Goal: Transaction & Acquisition: Purchase product/service

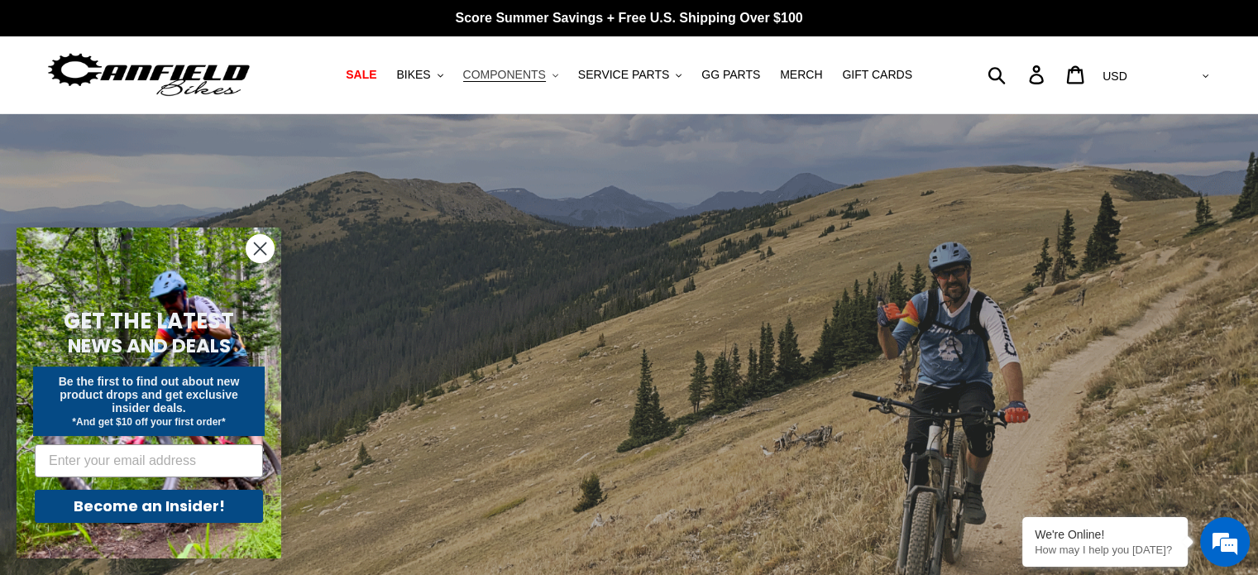
click at [539, 75] on span "COMPONENTS" at bounding box center [504, 75] width 83 height 14
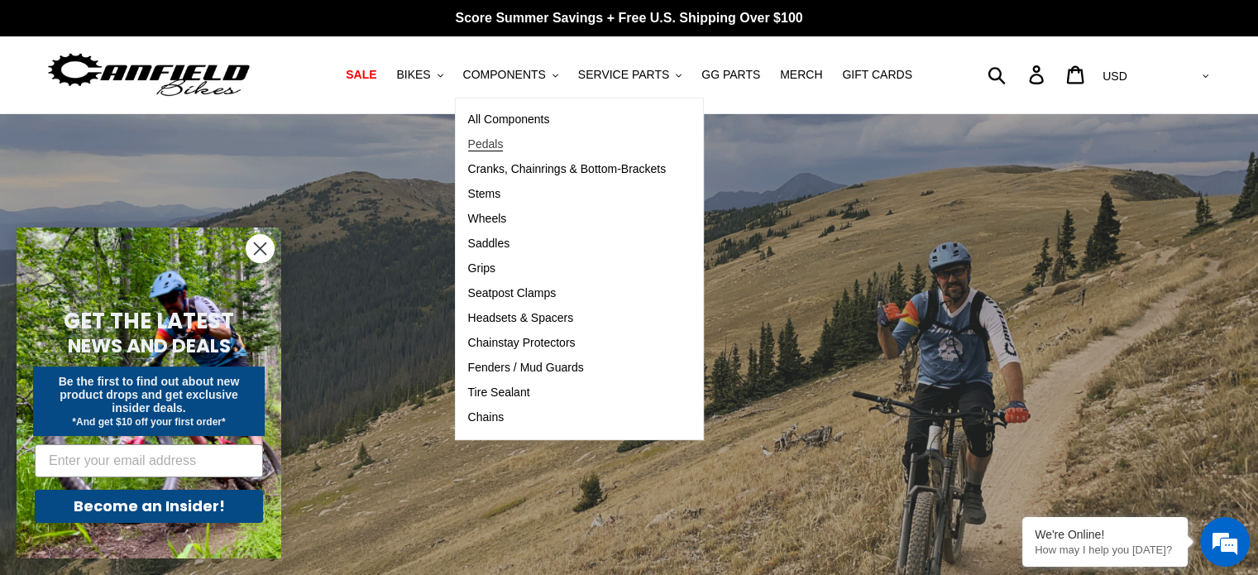
click at [489, 142] on span "Pedals" at bounding box center [486, 144] width 36 height 14
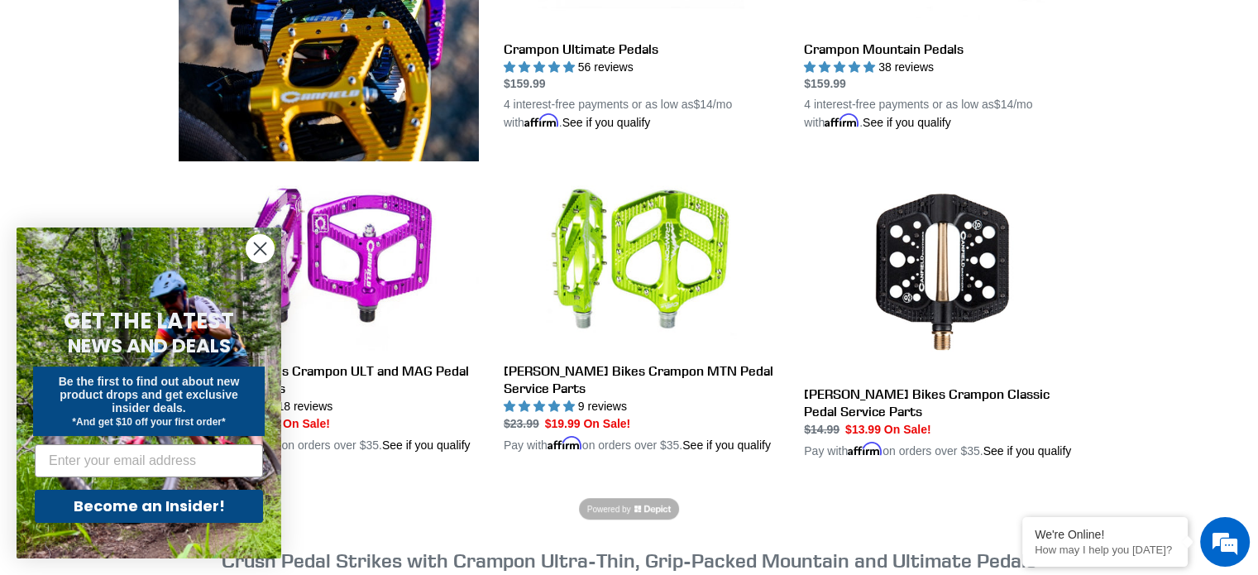
click at [264, 254] on circle "Close dialog" at bounding box center [260, 248] width 27 height 27
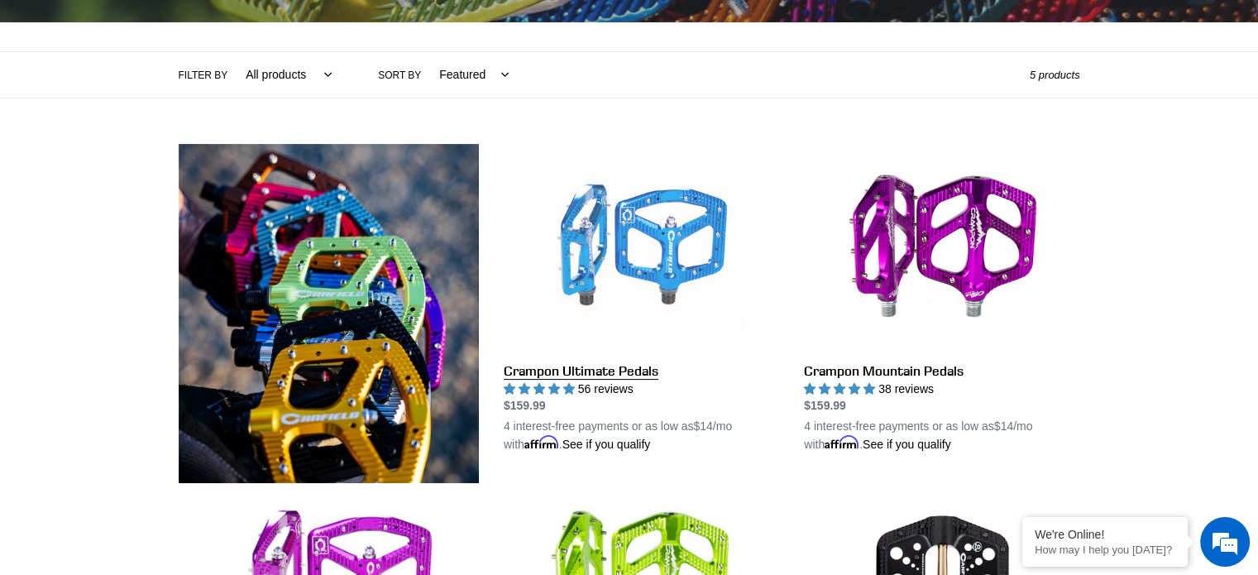
scroll to position [331, 0]
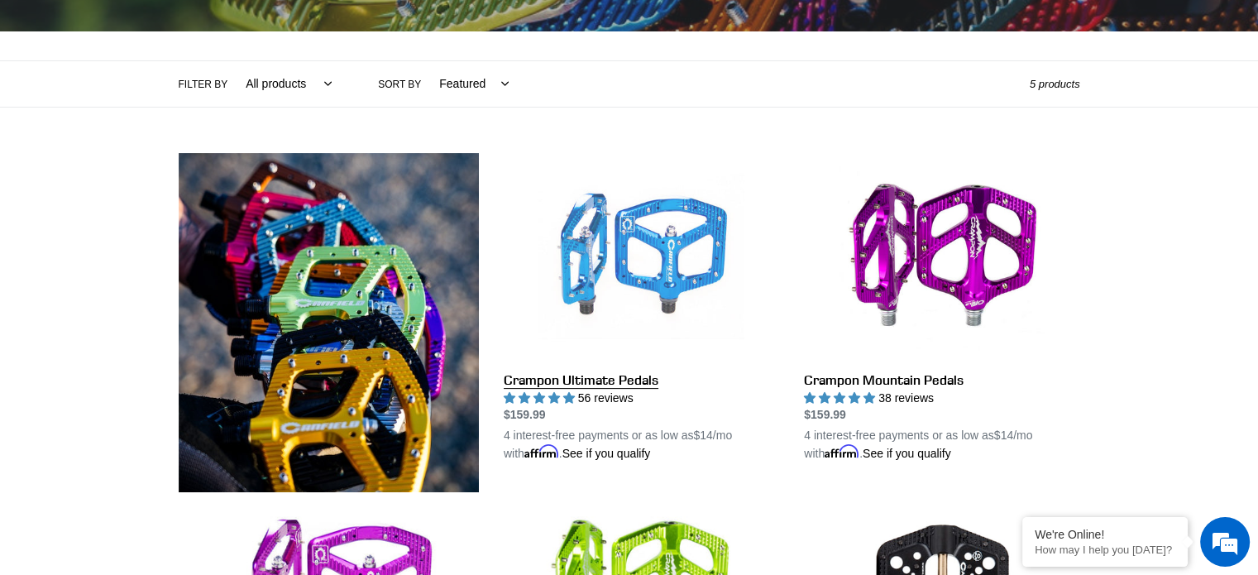
click at [517, 385] on link "Crampon Ultimate Pedals" at bounding box center [641, 308] width 275 height 310
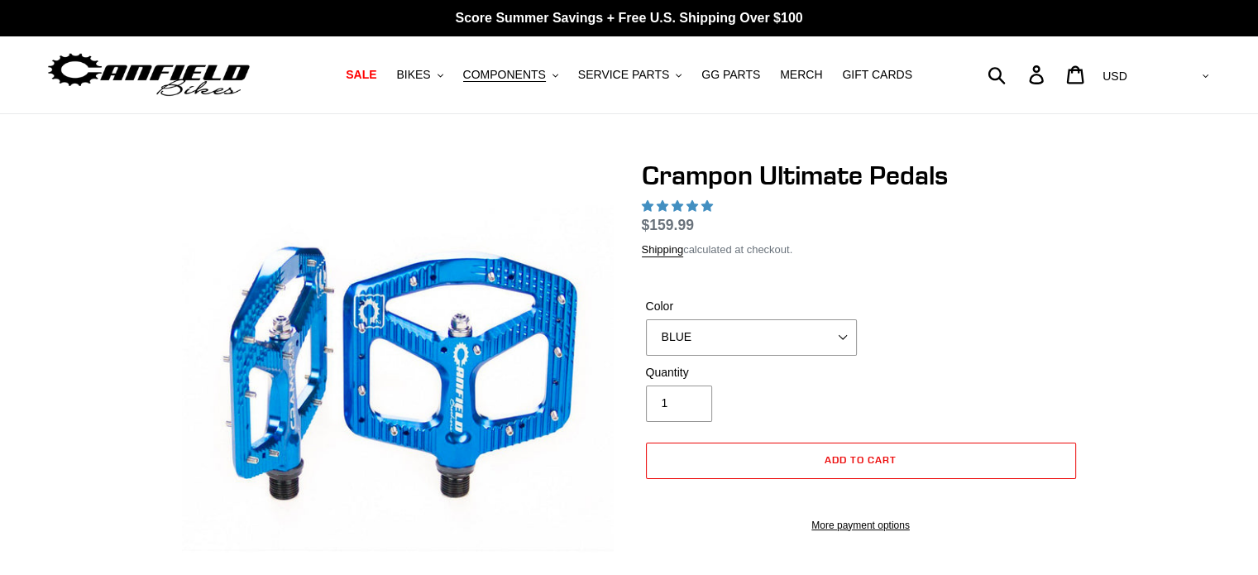
scroll to position [248, 0]
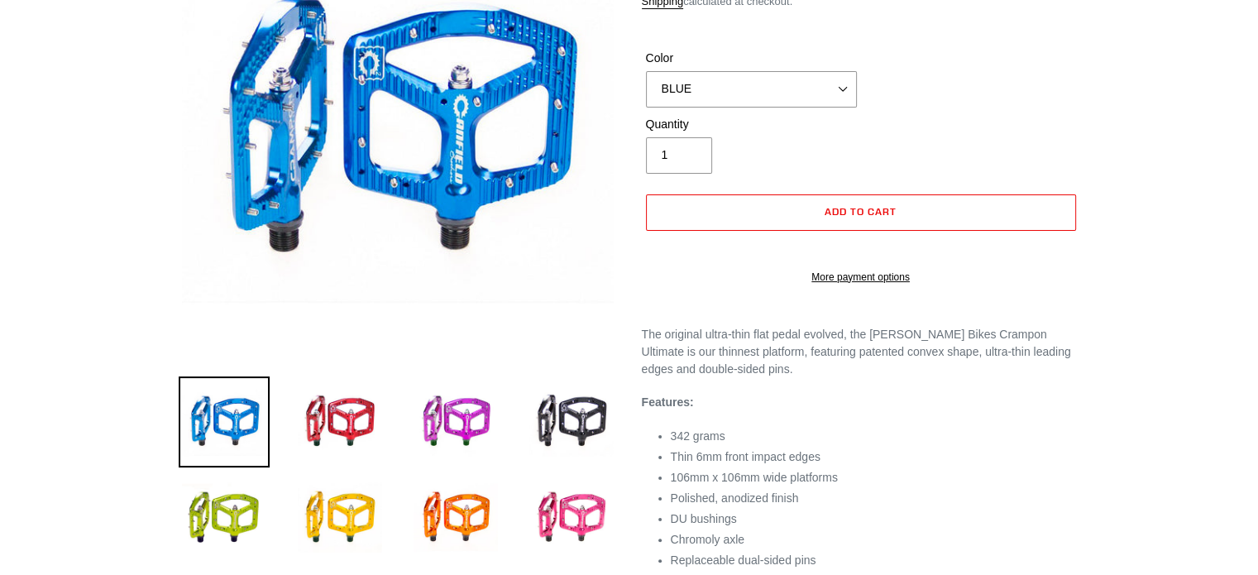
select select "highest-rating"
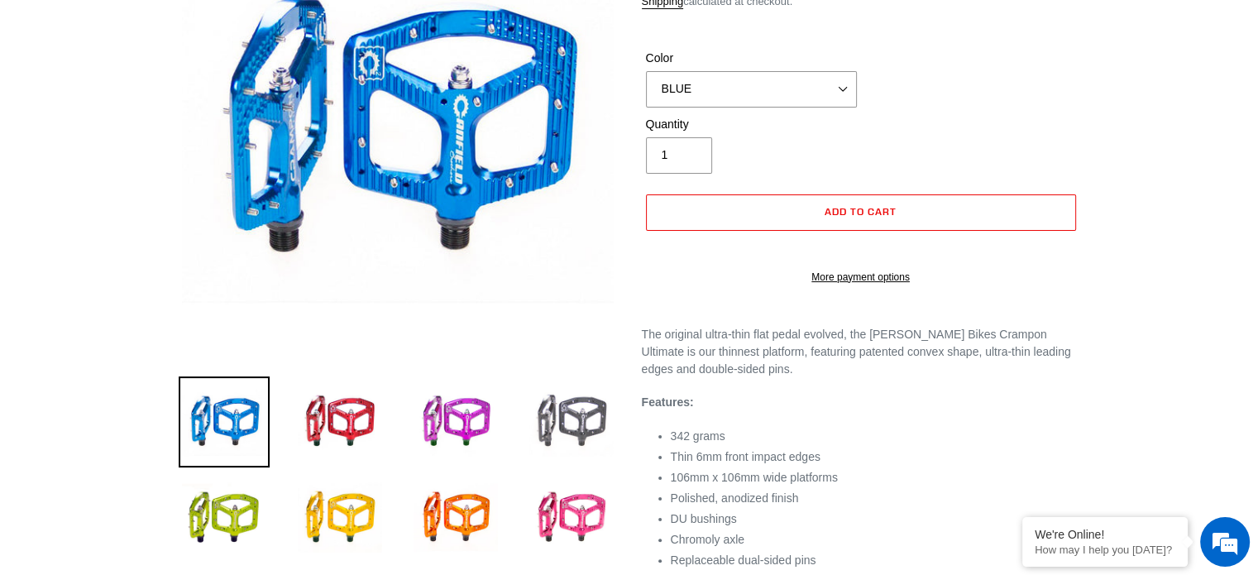
click at [574, 419] on img at bounding box center [571, 421] width 91 height 91
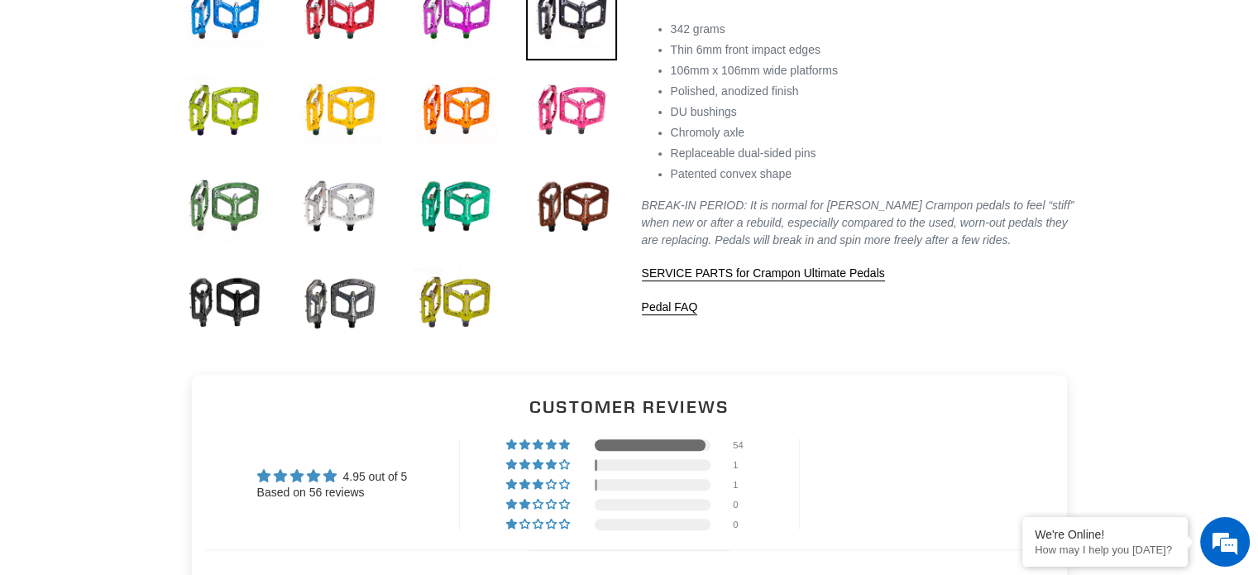
scroll to position [662, 0]
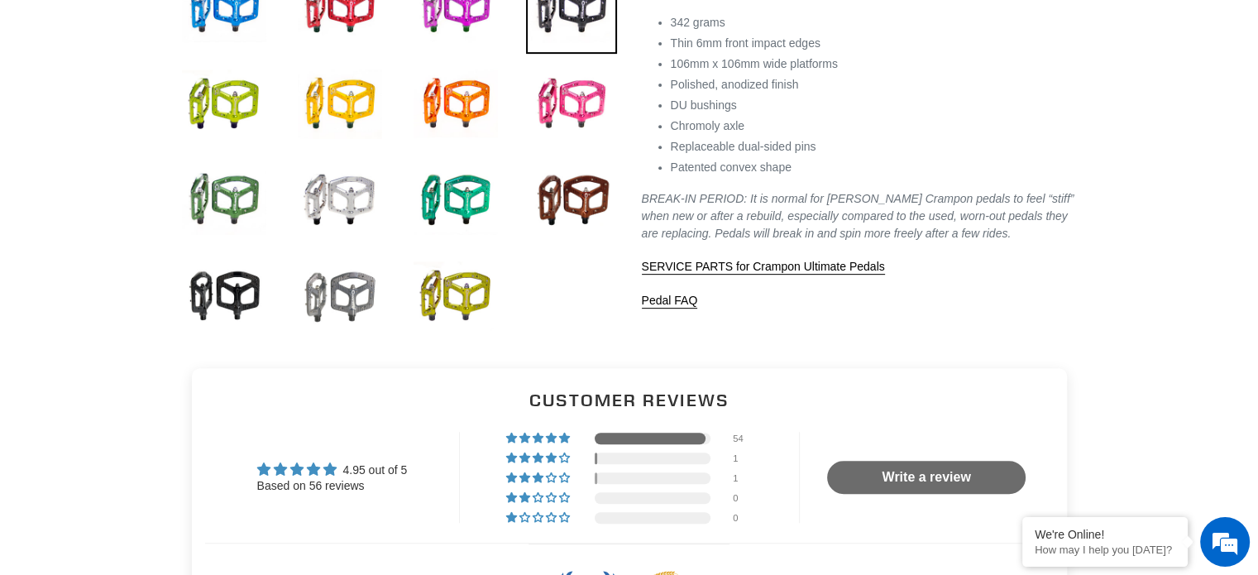
click at [330, 306] on img at bounding box center [339, 296] width 91 height 91
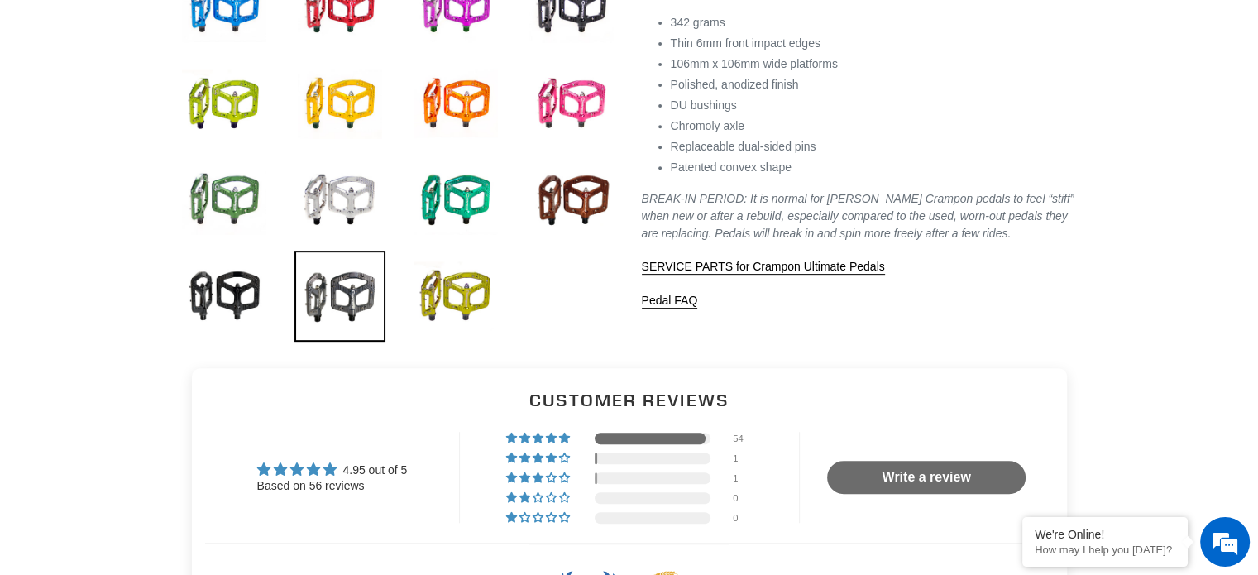
scroll to position [0, 0]
click at [244, 274] on img at bounding box center [224, 296] width 91 height 91
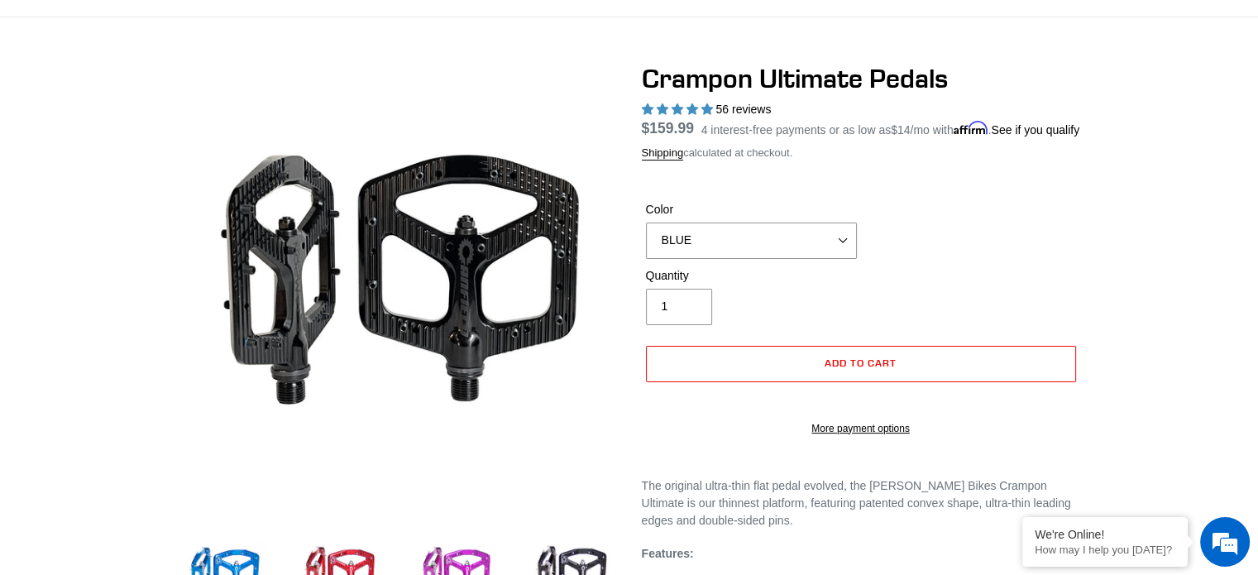
scroll to position [83, 0]
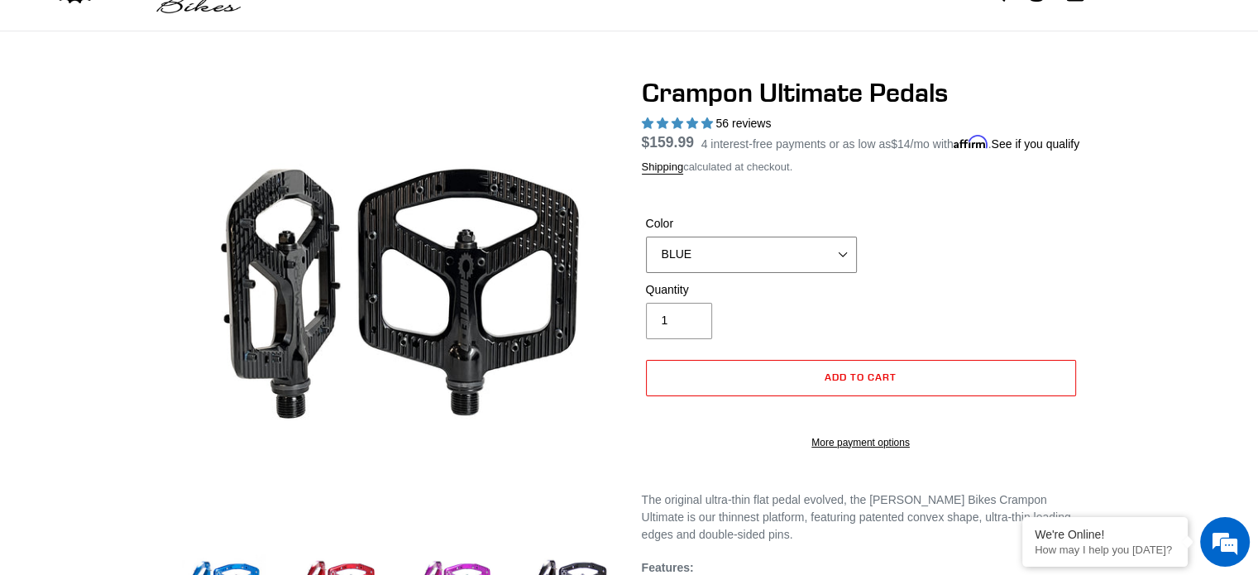
click at [847, 273] on select "BLUE RED PURPLE STEALTH BRONZE GREY TURQUOISE BLACK POLISHED BAJA GOLD PNW GREE…" at bounding box center [751, 255] width 211 height 36
click at [646, 256] on select "BLUE RED PURPLE STEALTH BRONZE GREY TURQUOISE BLACK POLISHED BAJA GOLD PNW GREE…" at bounding box center [751, 255] width 211 height 36
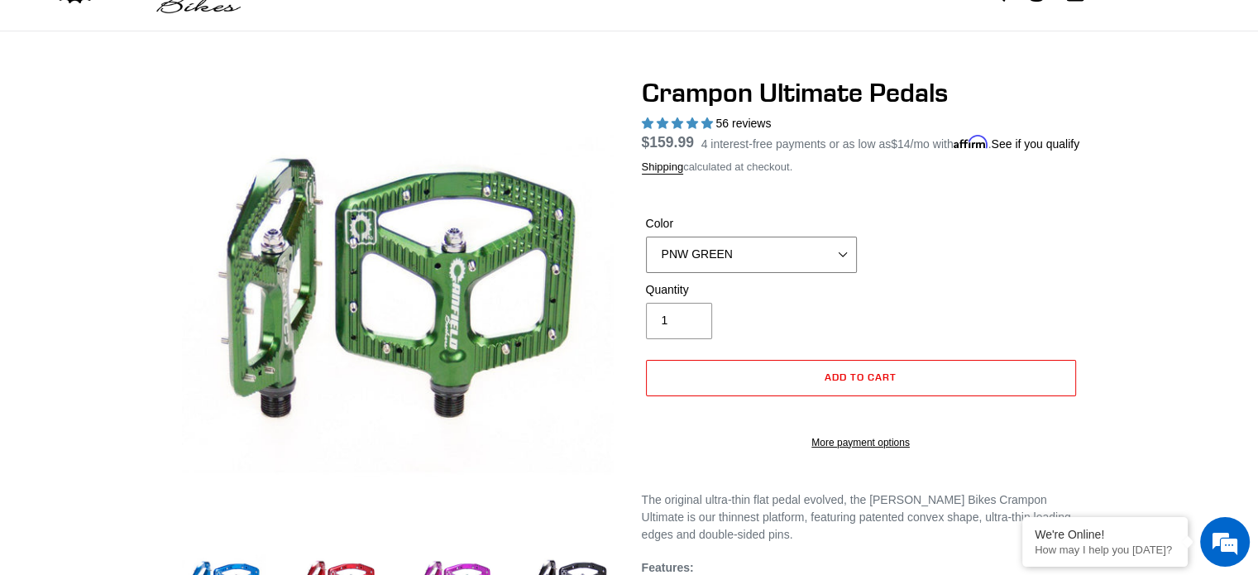
click at [847, 273] on select "BLUE RED PURPLE STEALTH BRONZE GREY TURQUOISE BLACK POLISHED BAJA GOLD PNW GREE…" at bounding box center [751, 255] width 211 height 36
click at [646, 256] on select "BLUE RED PURPLE STEALTH BRONZE GREY TURQUOISE BLACK POLISHED BAJA GOLD PNW GREE…" at bounding box center [751, 255] width 211 height 36
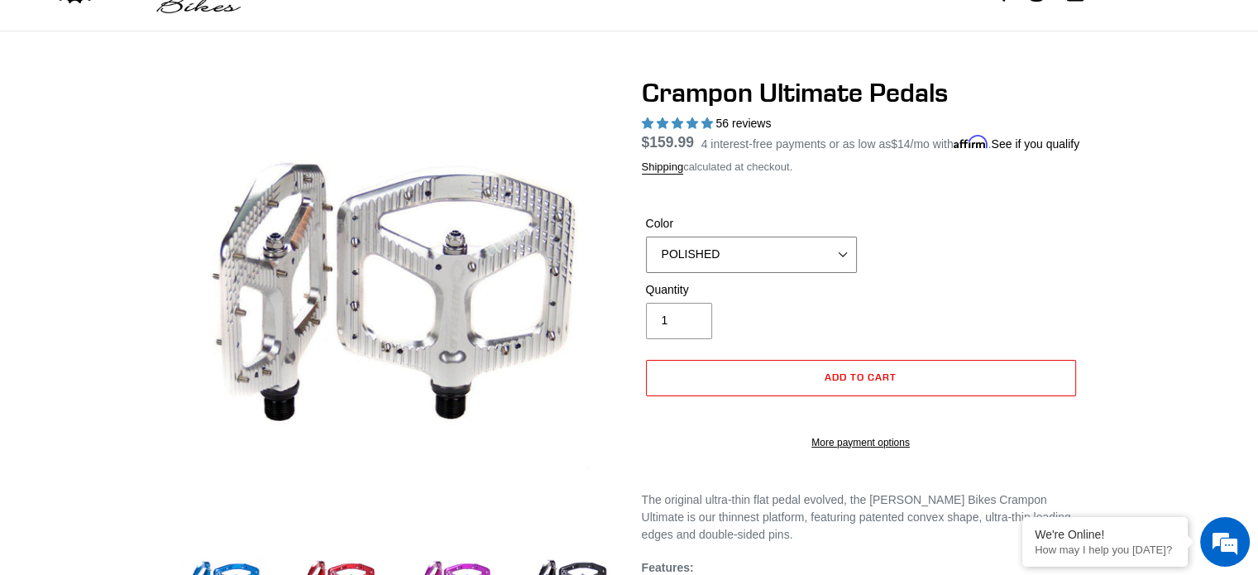
click at [840, 272] on select "BLUE RED PURPLE STEALTH BRONZE GREY TURQUOISE BLACK POLISHED BAJA GOLD PNW GREE…" at bounding box center [751, 255] width 211 height 36
select select "STEALTH"
click at [646, 256] on select "BLUE RED PURPLE STEALTH BRONZE GREY TURQUOISE BLACK POLISHED BAJA GOLD PNW GREE…" at bounding box center [751, 255] width 211 height 36
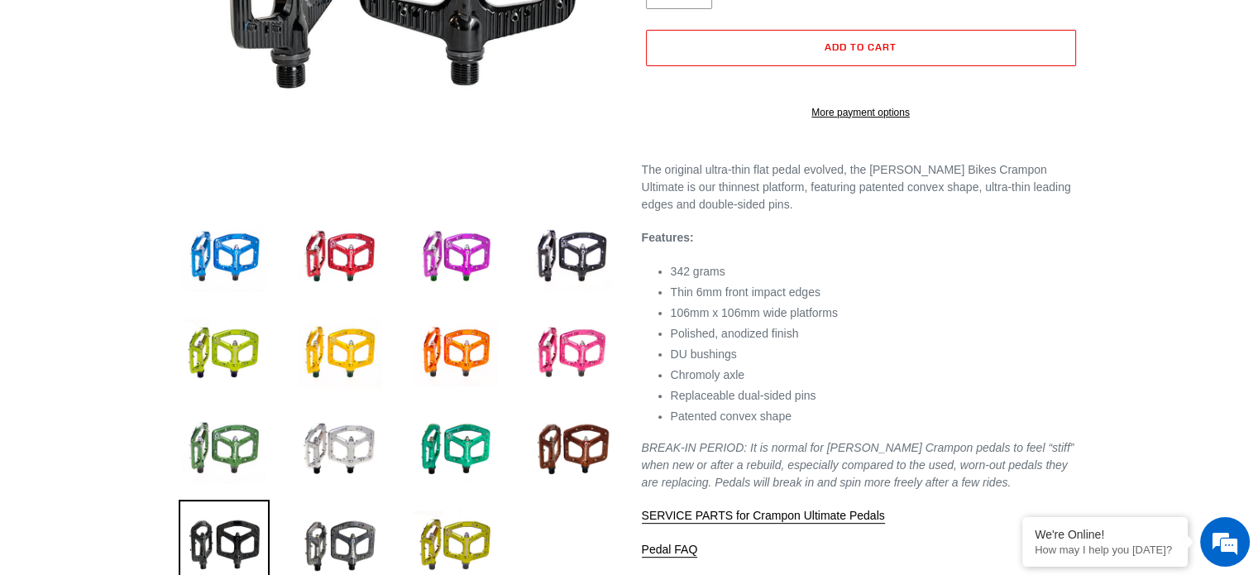
scroll to position [414, 0]
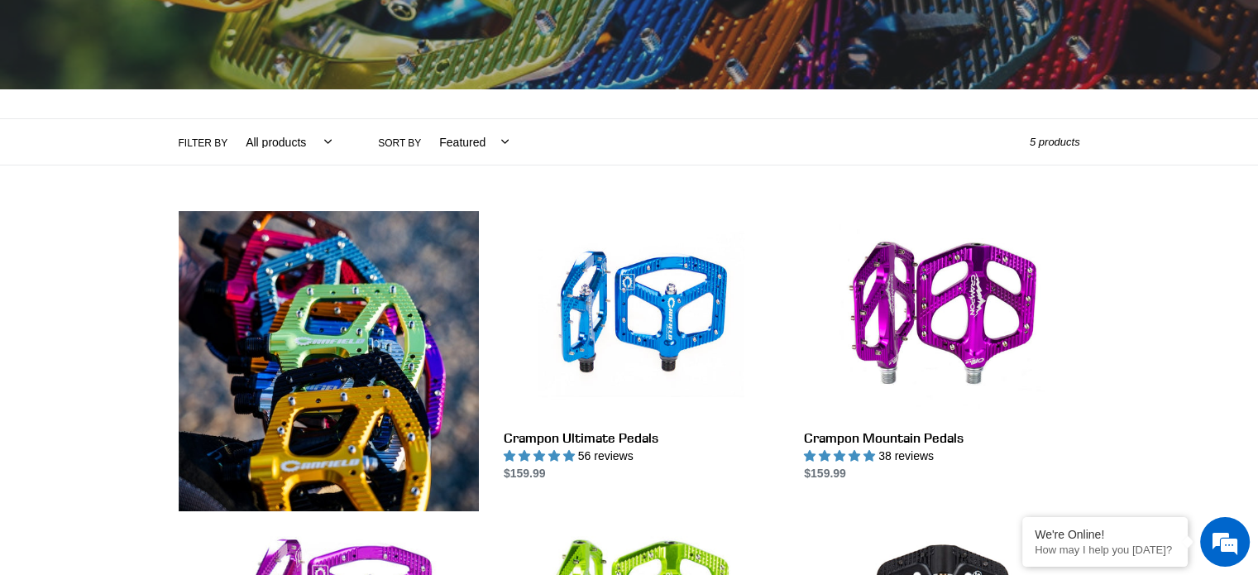
scroll to position [248, 0]
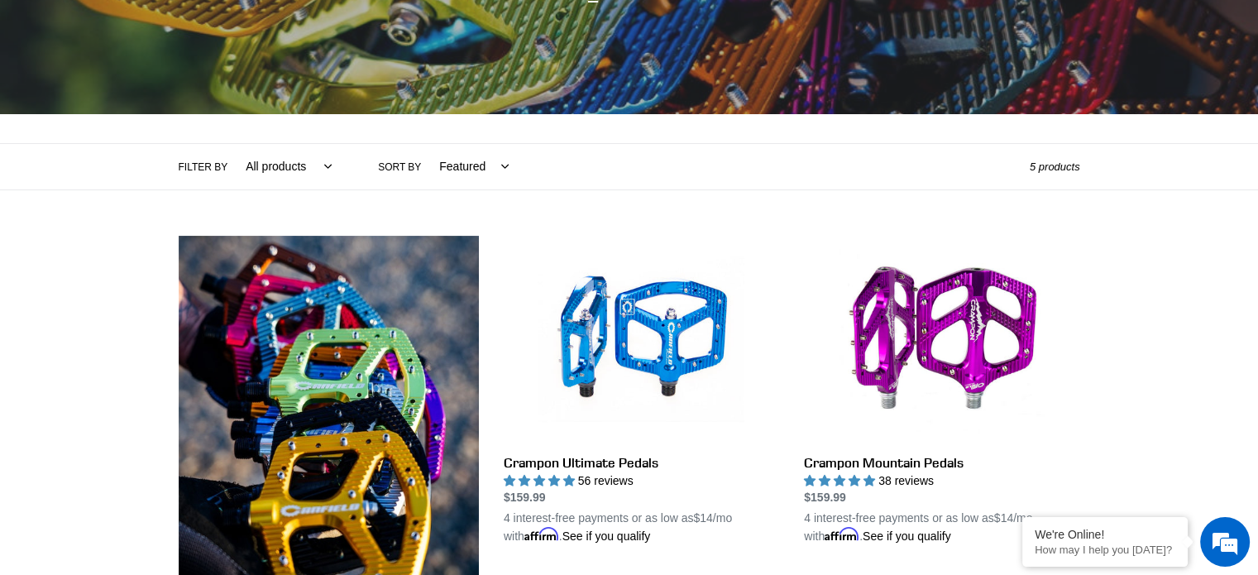
click at [325, 156] on select "All products Components Crampon Ultimate Pedals" at bounding box center [285, 166] width 108 height 45
select select "/collections/pedals/components"
click at [231, 144] on select "All products Components Crampon Ultimate Pedals" at bounding box center [285, 166] width 108 height 45
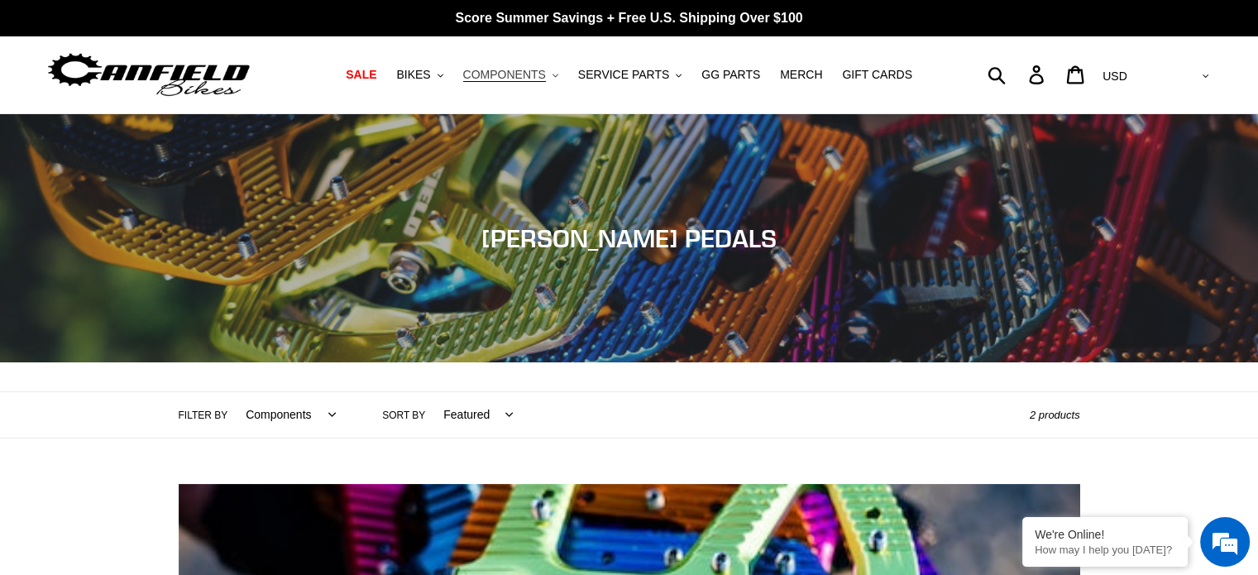
click at [546, 80] on span "COMPONENTS" at bounding box center [504, 75] width 83 height 14
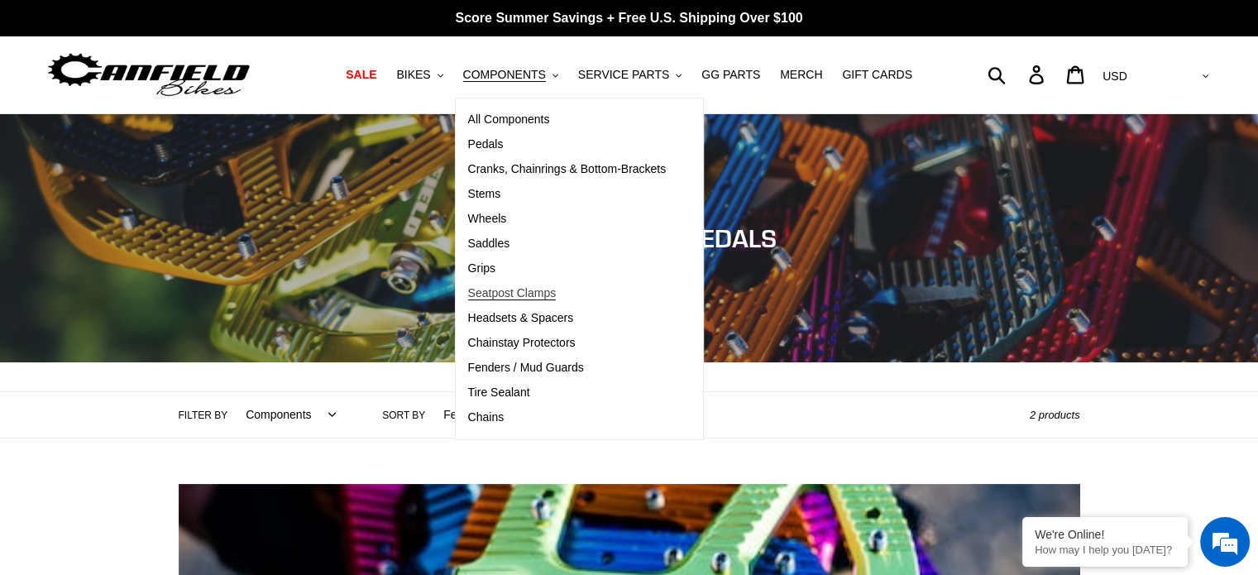
click at [517, 291] on span "Seatpost Clamps" at bounding box center [512, 293] width 89 height 14
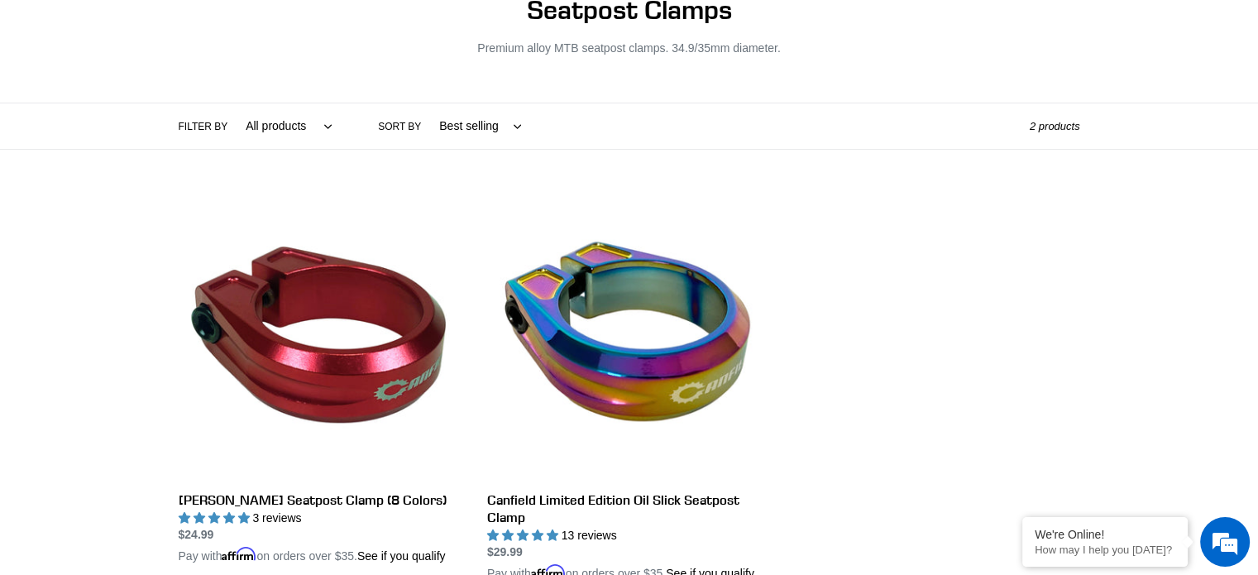
scroll to position [248, 0]
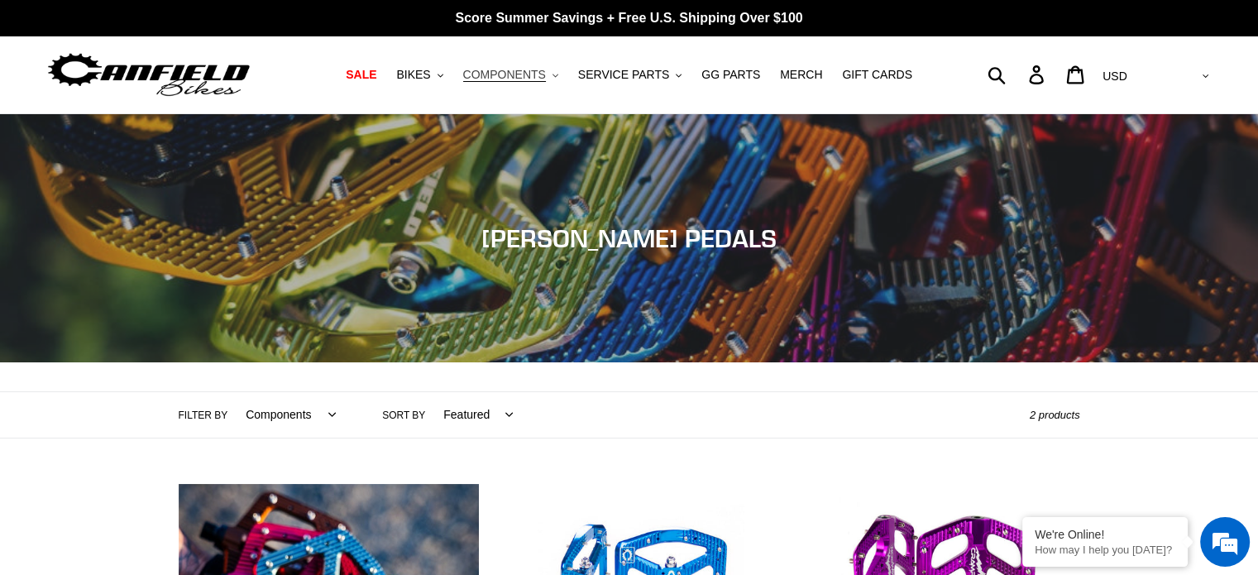
click at [559, 75] on button "COMPONENTS .cls-1{fill:#231f20}" at bounding box center [511, 75] width 112 height 22
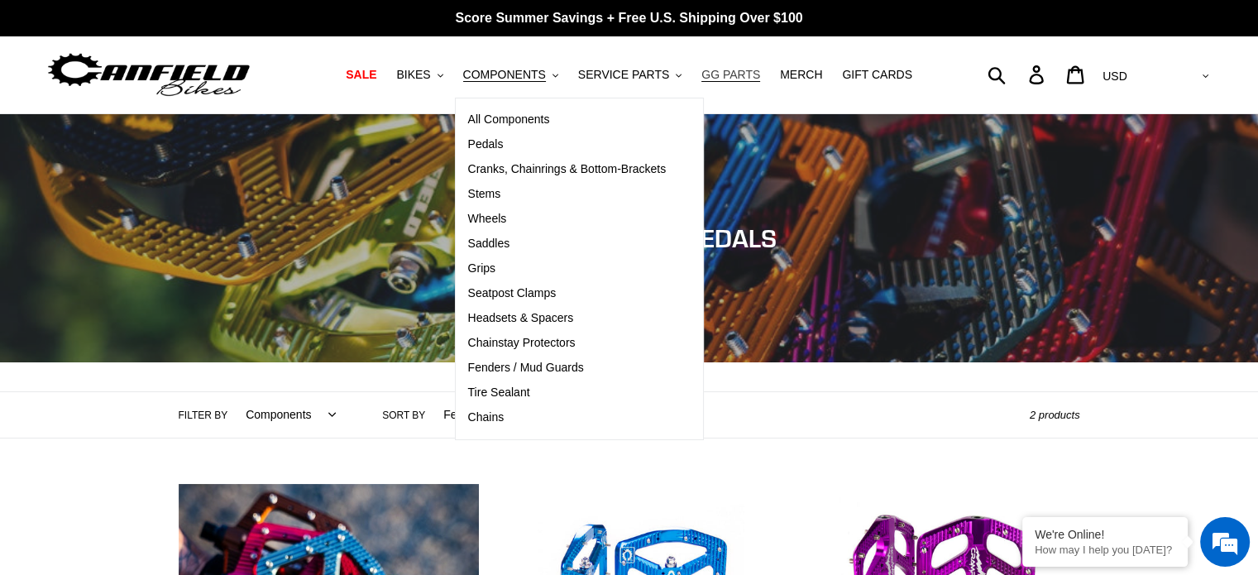
click at [727, 79] on span "GG PARTS" at bounding box center [730, 75] width 59 height 14
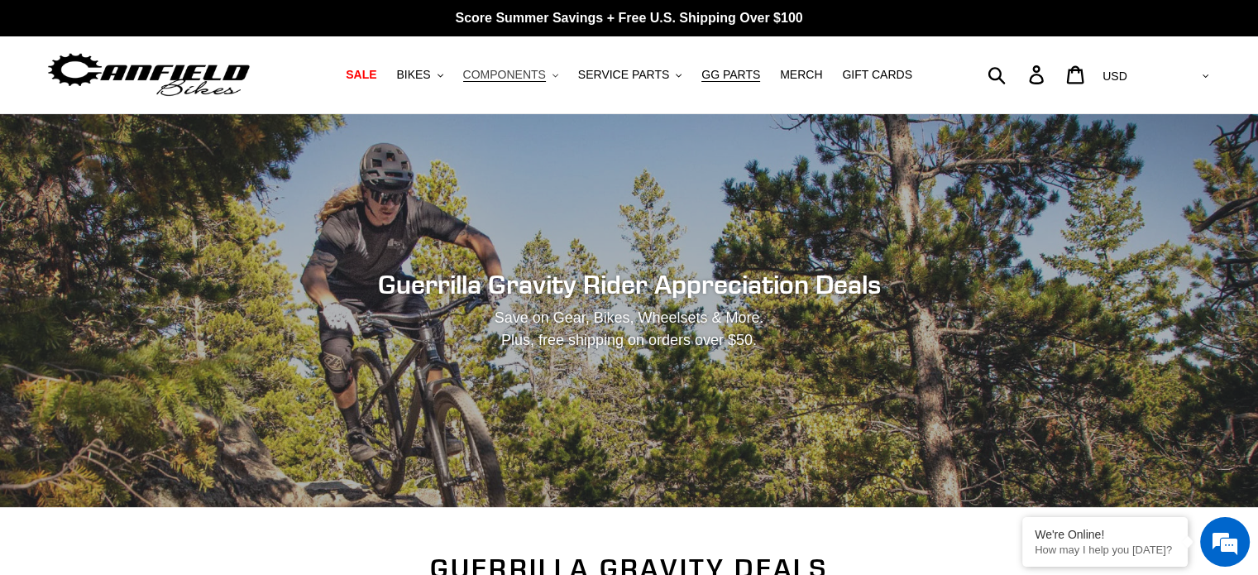
click at [529, 75] on span "COMPONENTS" at bounding box center [504, 75] width 83 height 14
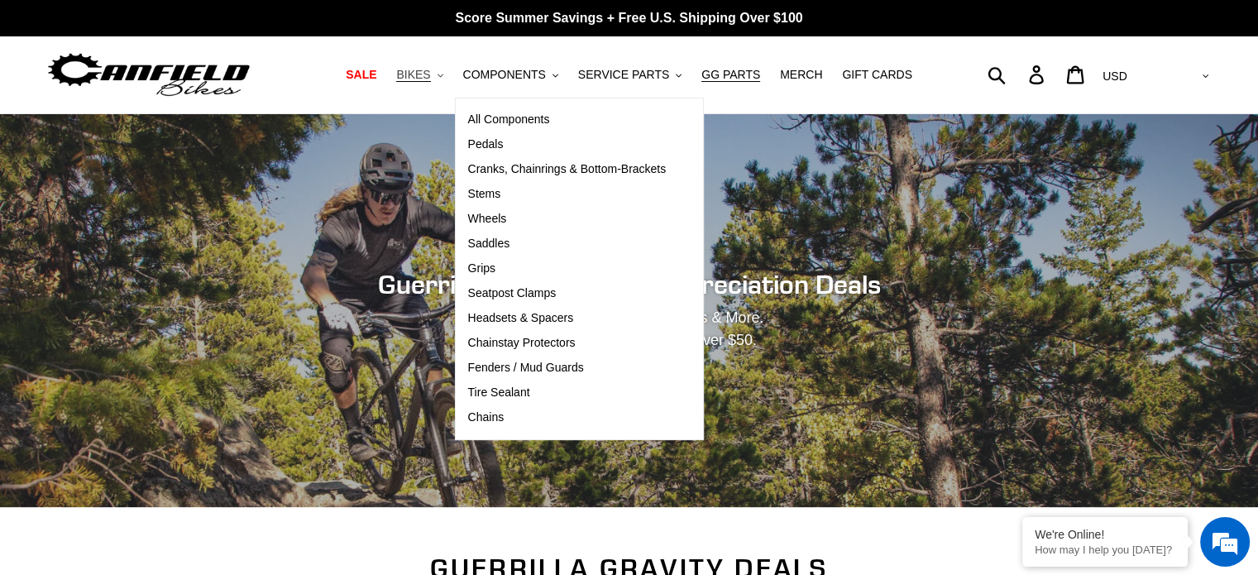
click at [430, 79] on span "BIKES" at bounding box center [413, 75] width 34 height 14
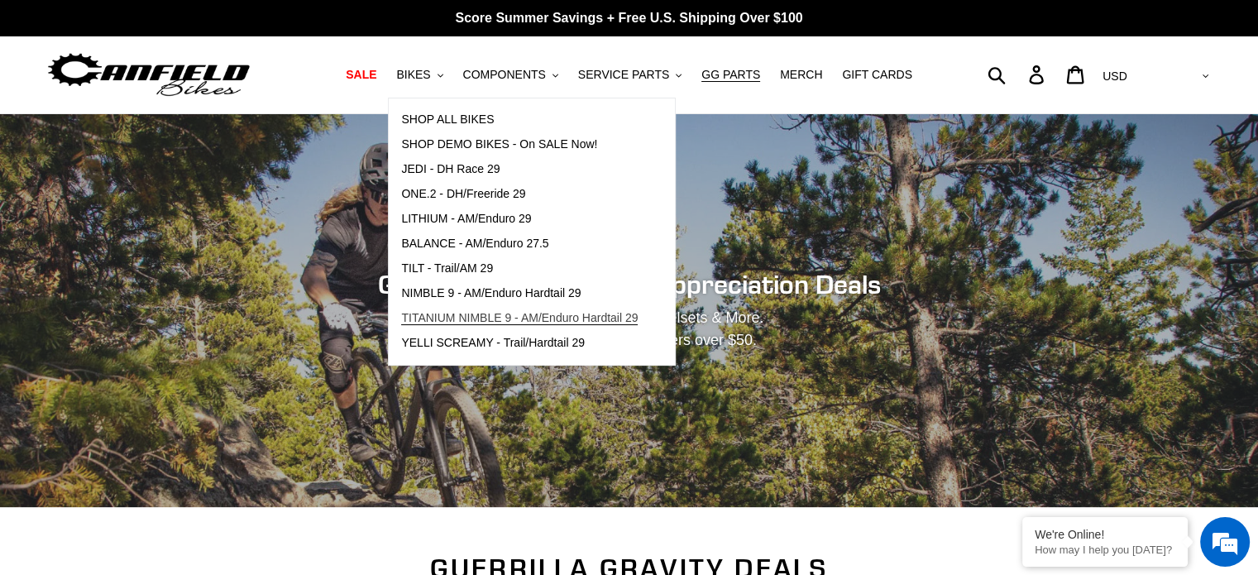
click at [478, 311] on span "TITANIUM NIMBLE 9 - AM/Enduro Hardtail 29" at bounding box center [519, 318] width 237 height 14
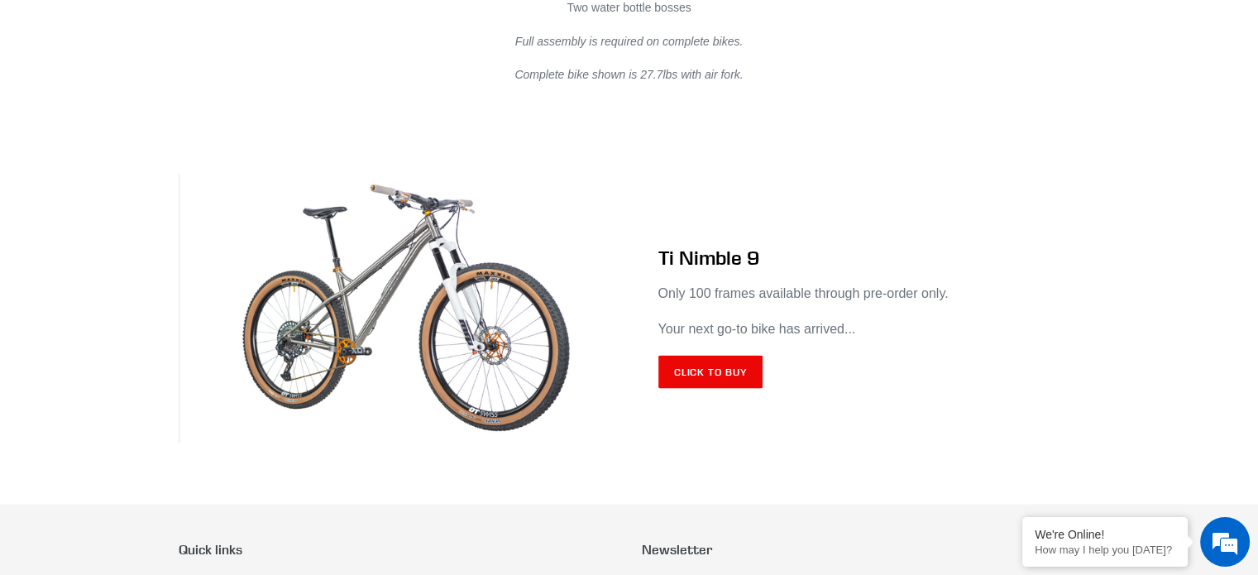
scroll to position [9844, 0]
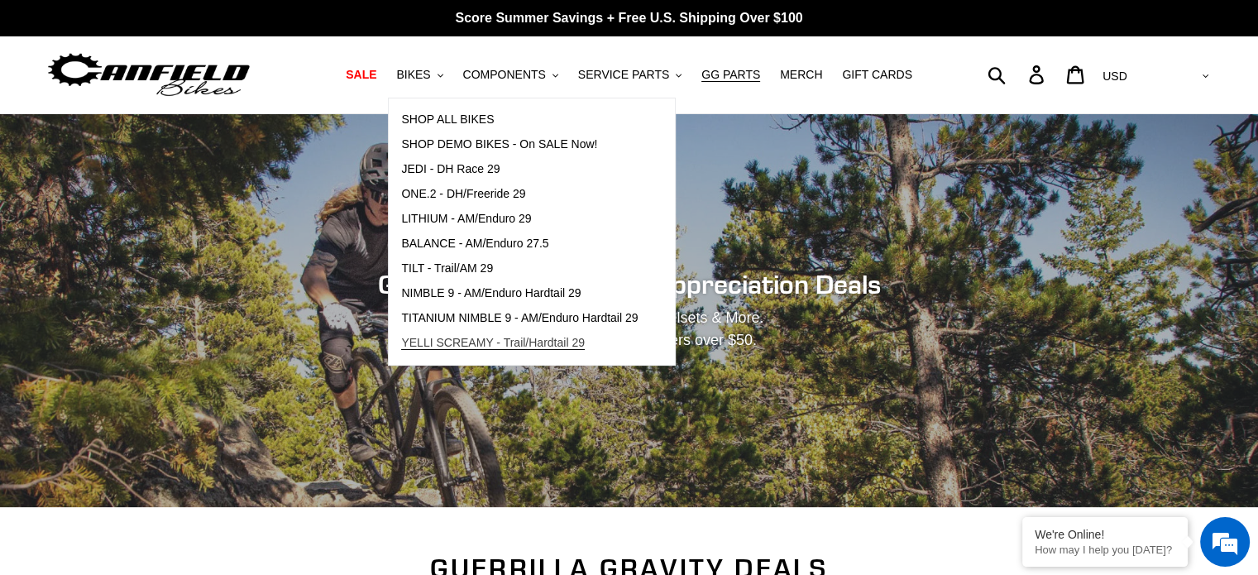
click at [582, 344] on span "YELLI SCREAMY - Trail/Hardtail 29" at bounding box center [493, 343] width 184 height 14
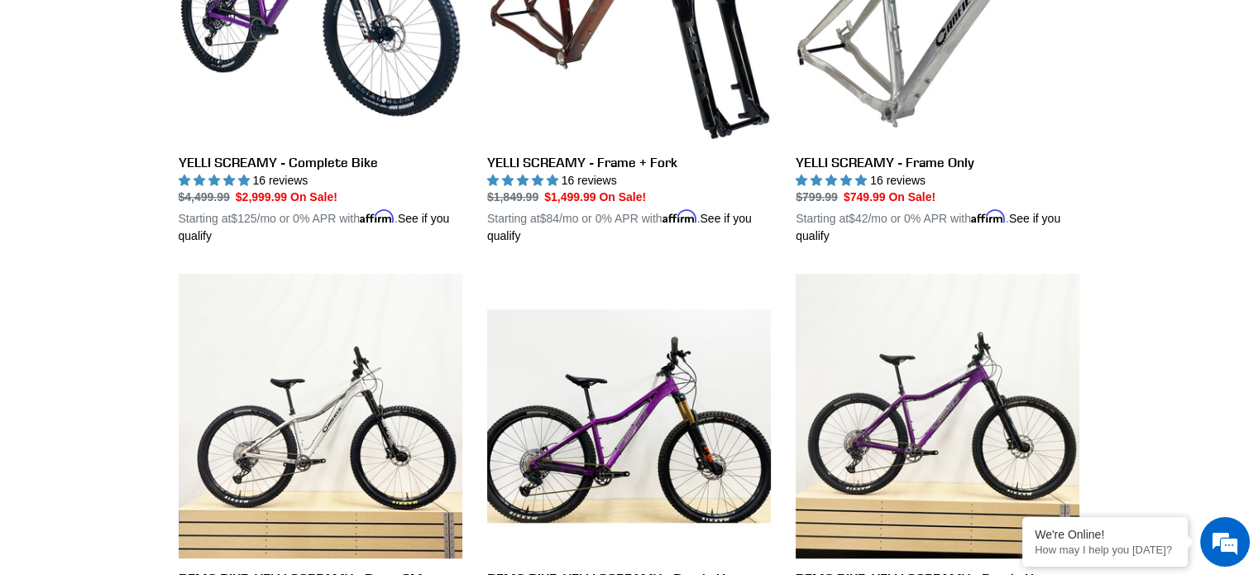
scroll to position [745, 0]
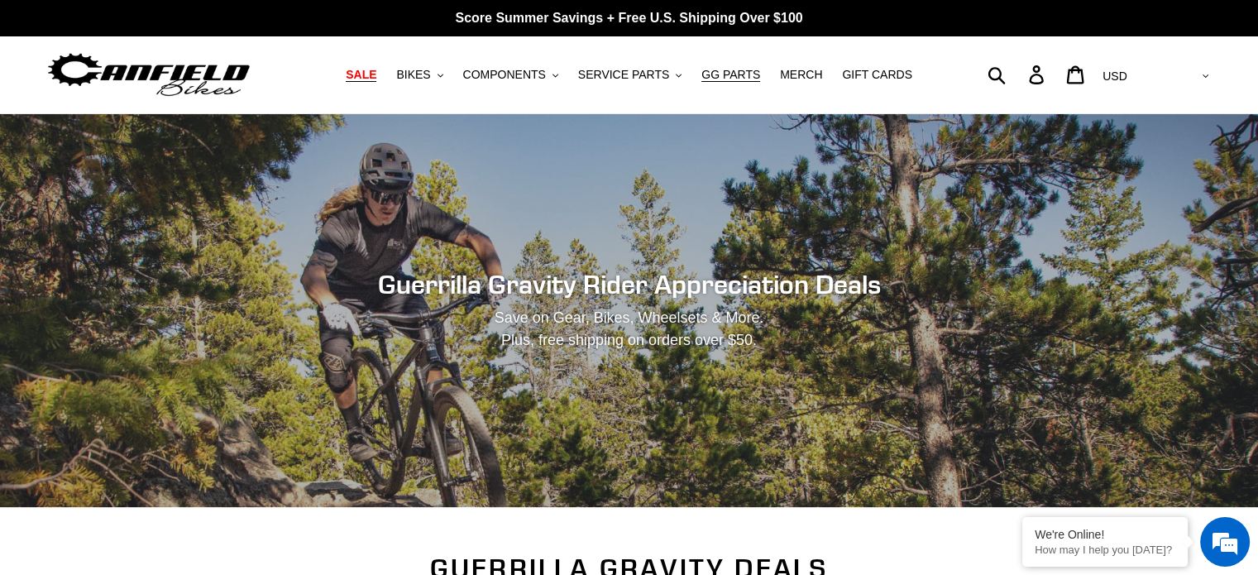
click at [376, 76] on span "SALE" at bounding box center [361, 75] width 31 height 14
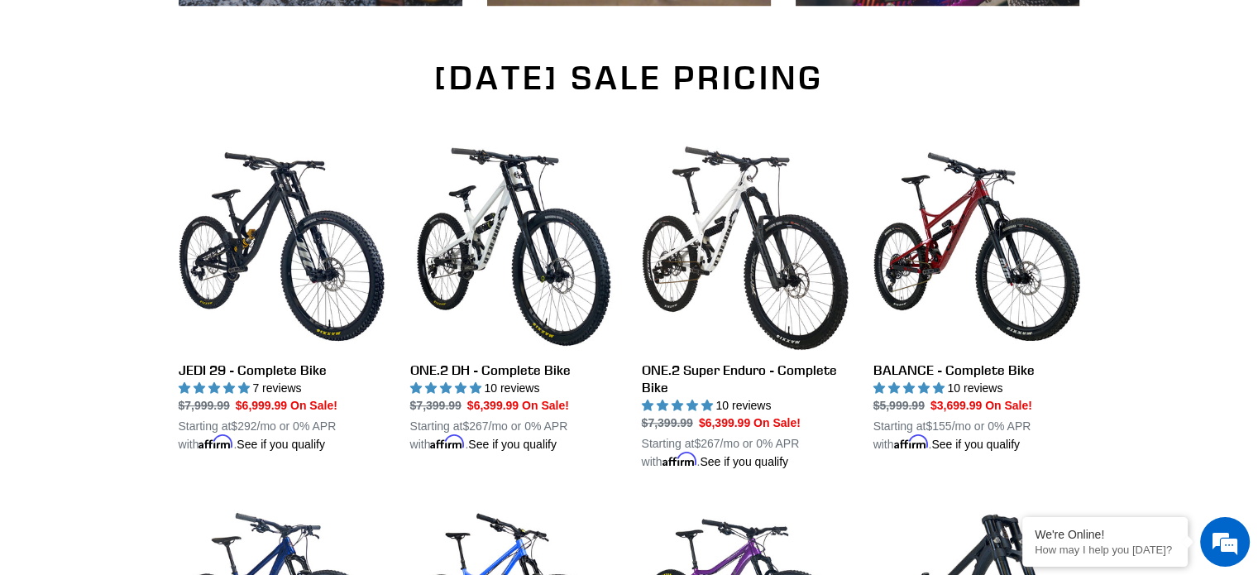
scroll to position [827, 0]
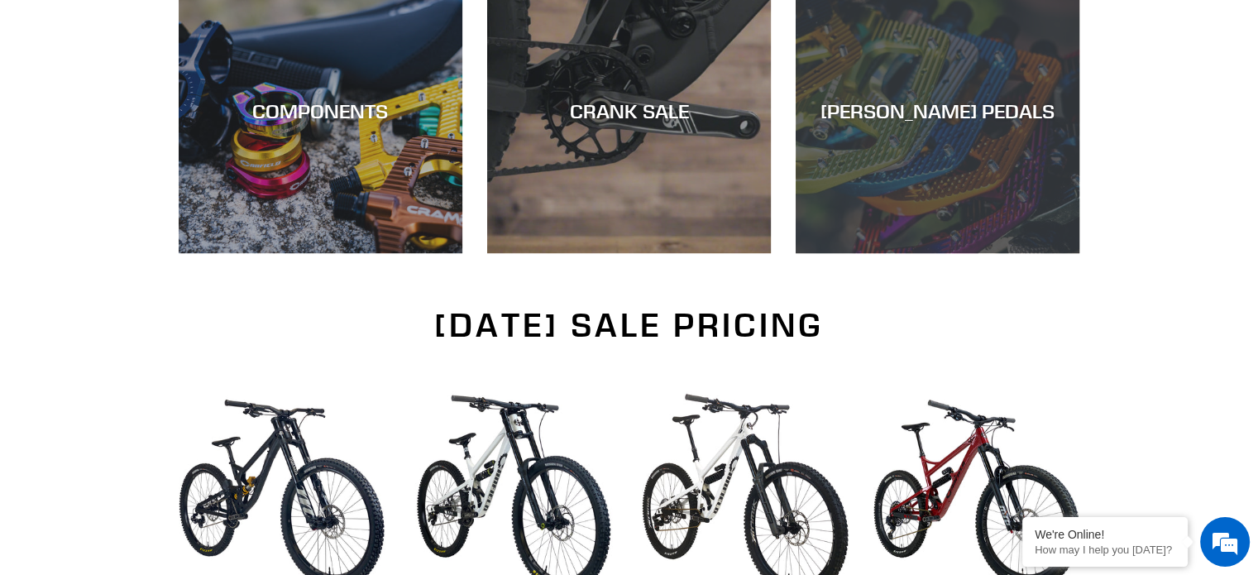
click at [936, 105] on div "CANFIELD PEDALS" at bounding box center [938, 111] width 284 height 24
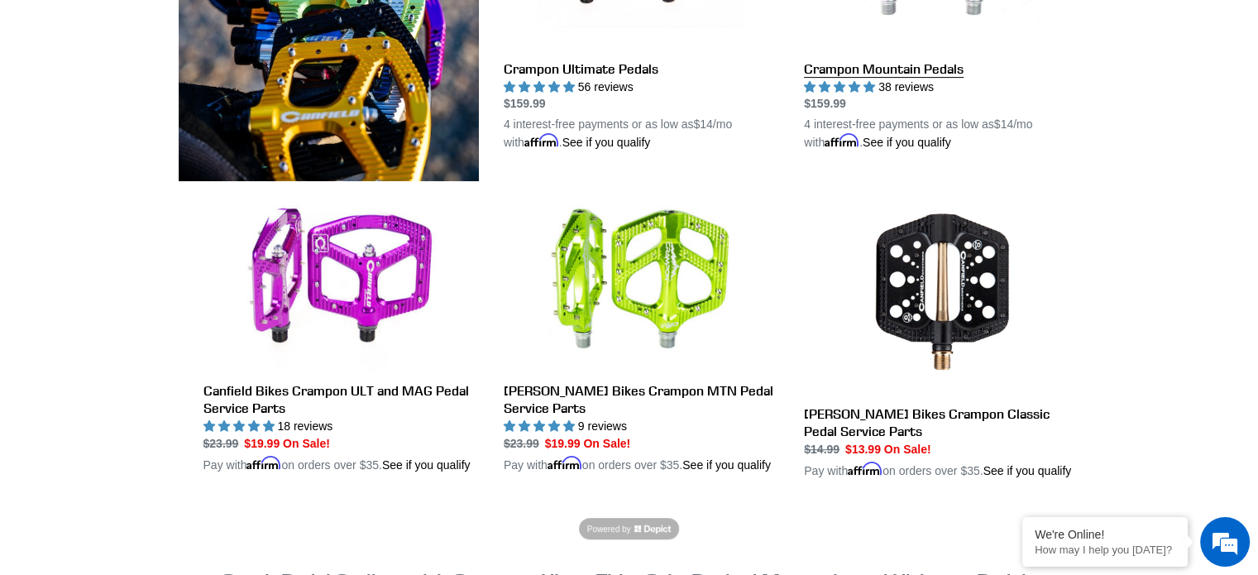
scroll to position [779, 0]
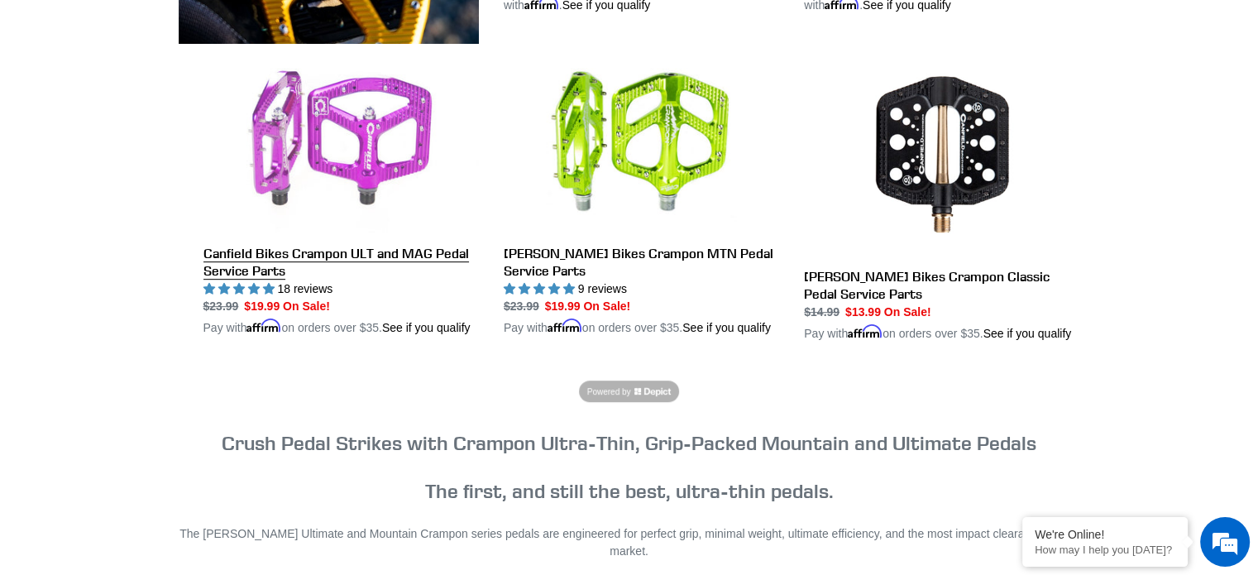
click at [321, 231] on link "Canfield Bikes Crampon ULT and MAG Pedal Service Parts" at bounding box center [340, 193] width 275 height 287
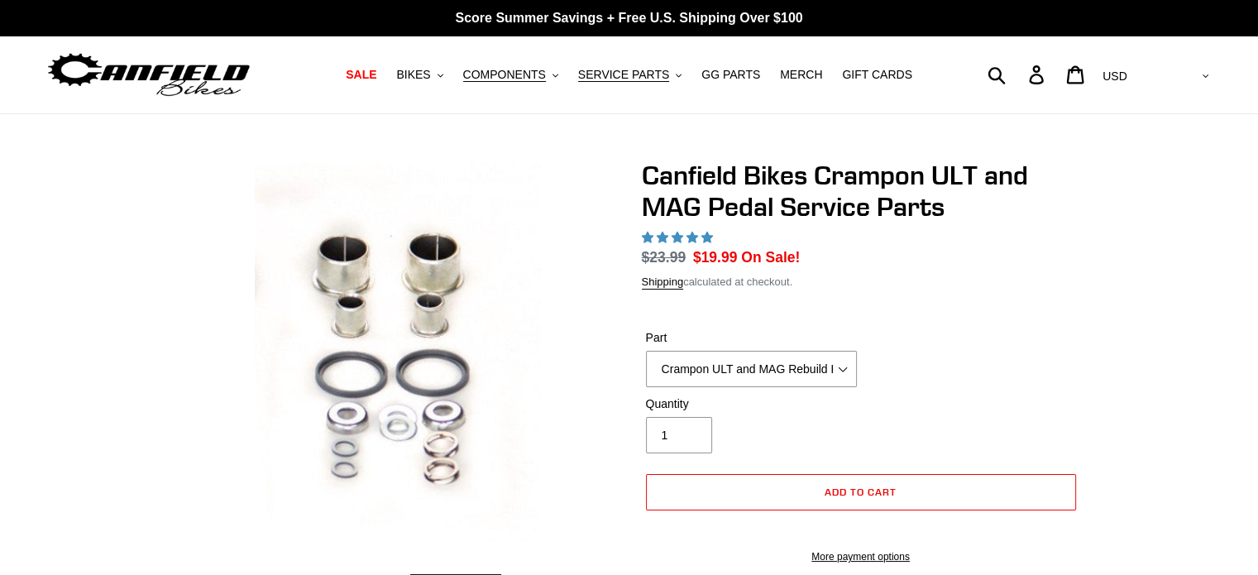
select select "highest-rating"
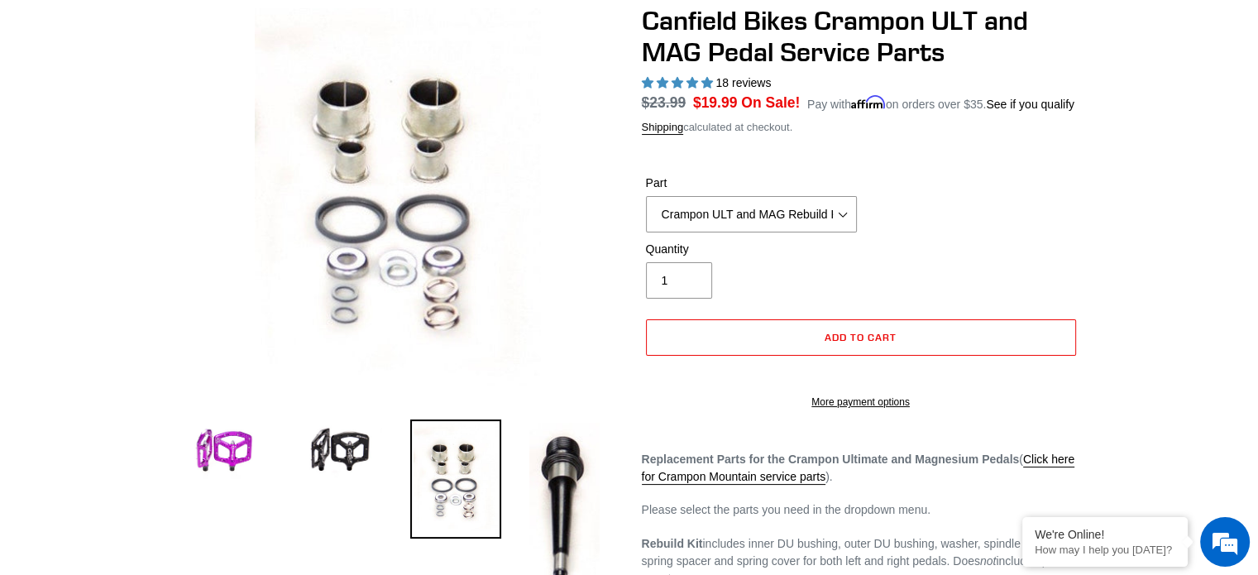
scroll to position [165, 0]
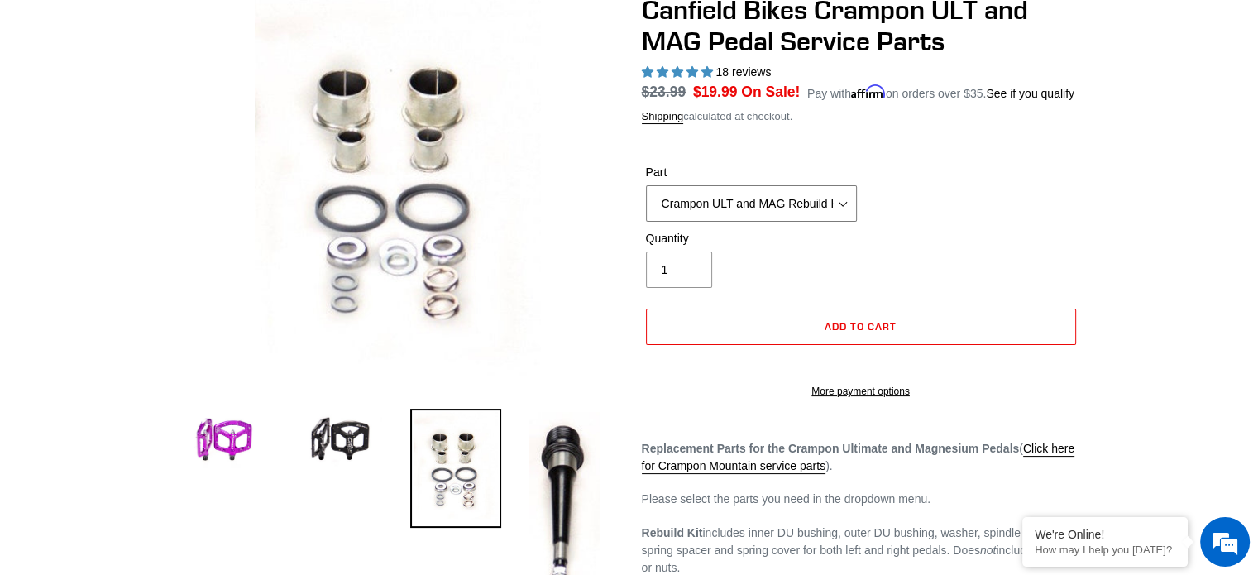
click at [842, 203] on select "Crampon ULT and MAG Rebuild Kit Crampon ULT and MAG 4mm x 8mm Pin Kit - Silver …" at bounding box center [751, 203] width 211 height 36
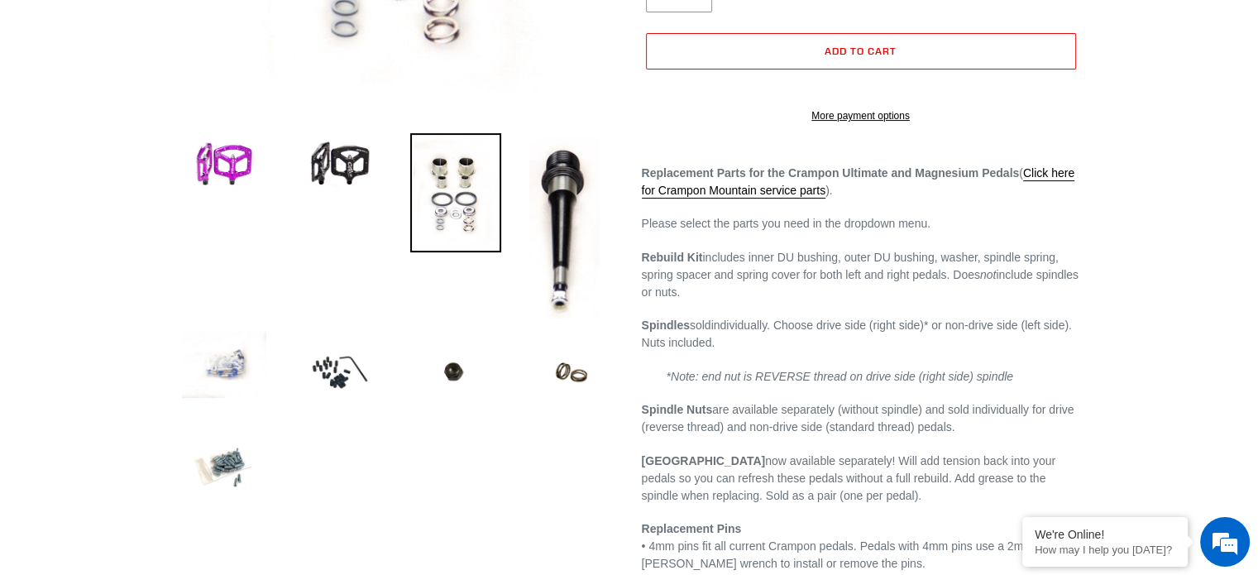
scroll to position [496, 0]
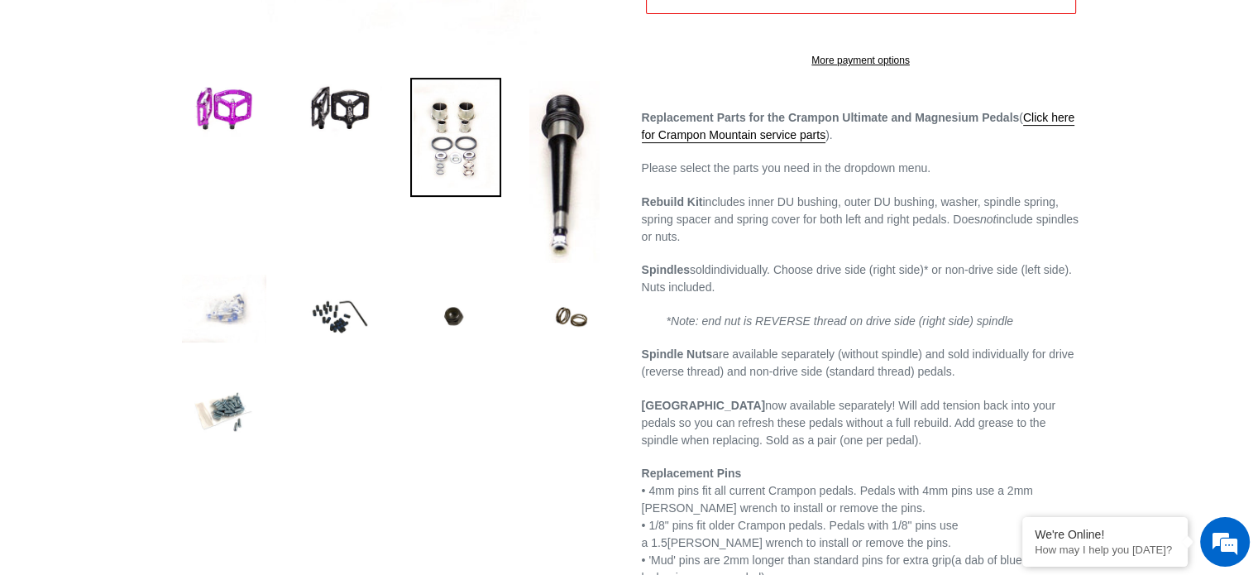
click at [208, 310] on img at bounding box center [224, 308] width 91 height 74
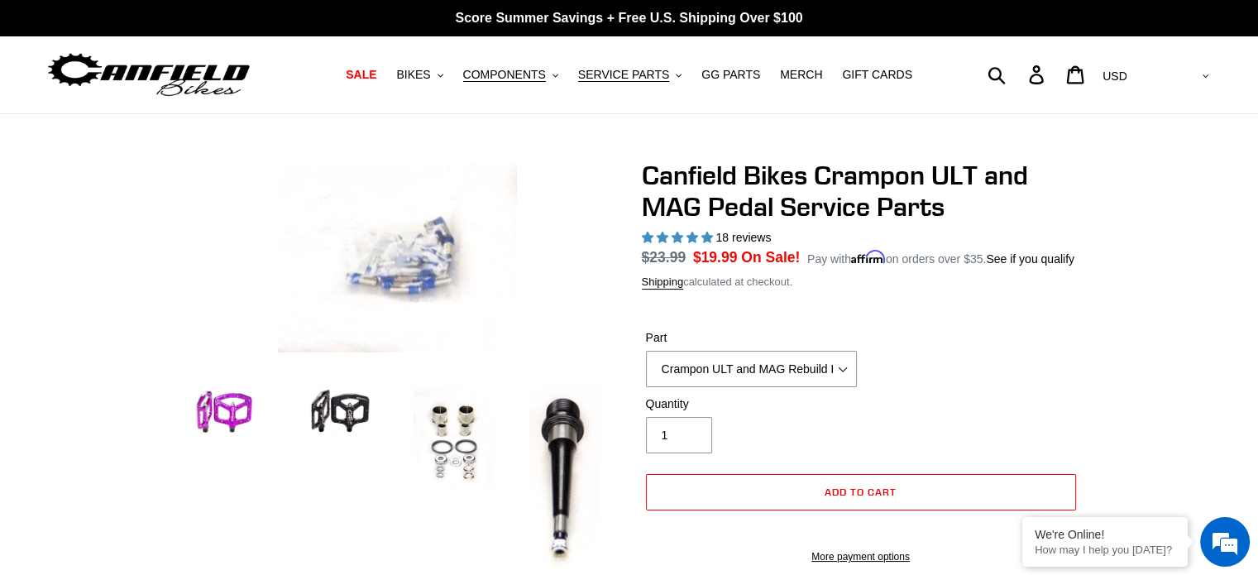
scroll to position [414, 0]
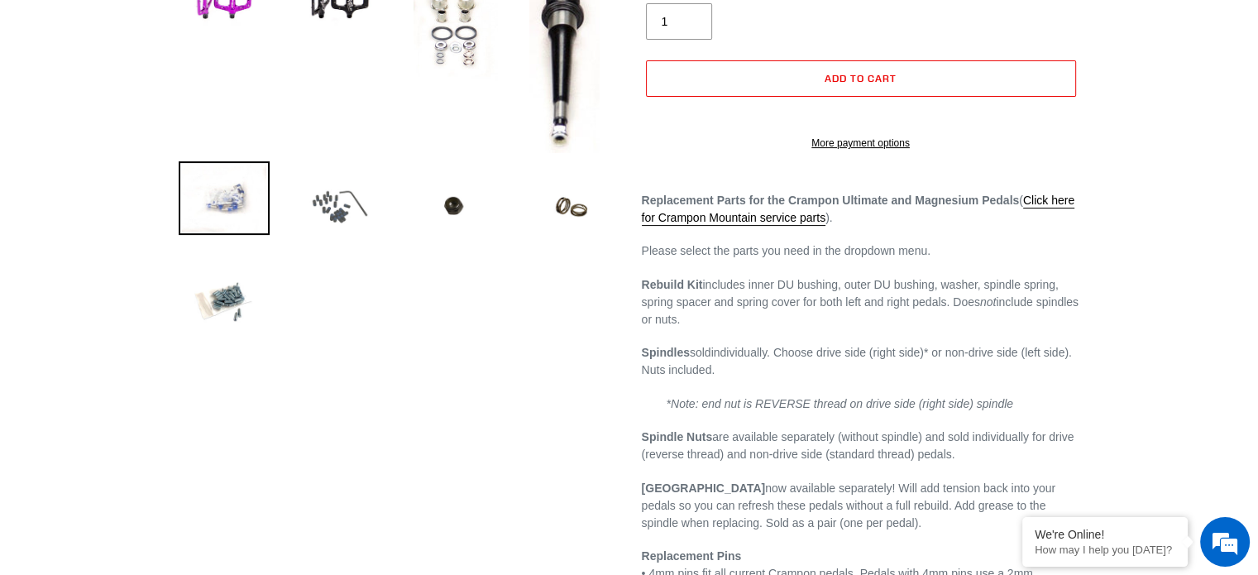
click at [360, 217] on img at bounding box center [339, 206] width 91 height 91
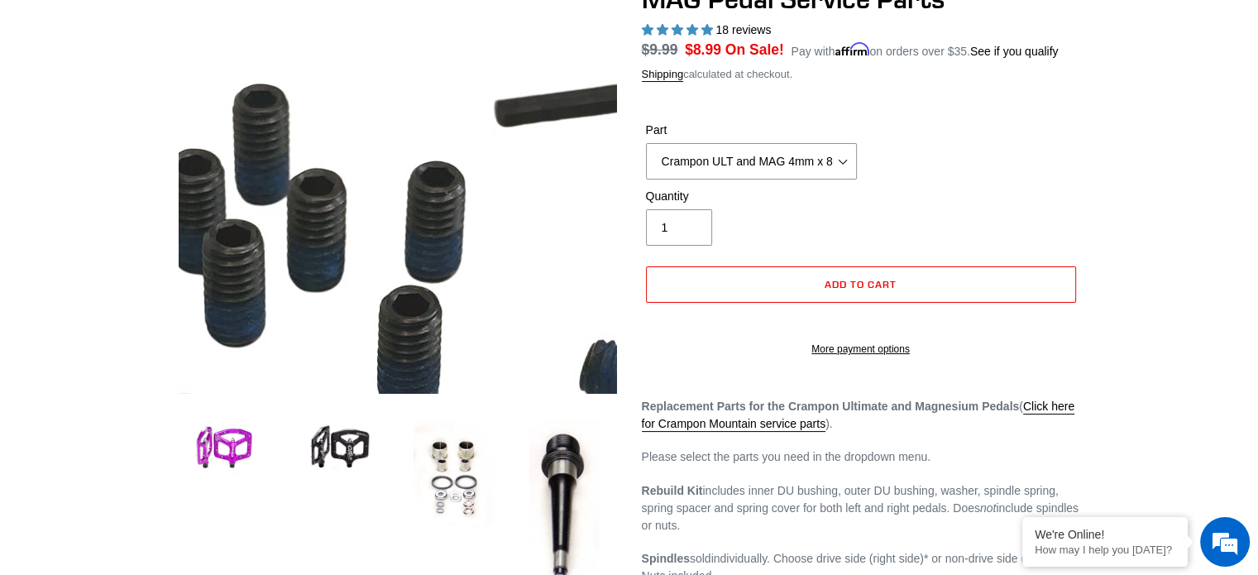
scroll to position [414, 0]
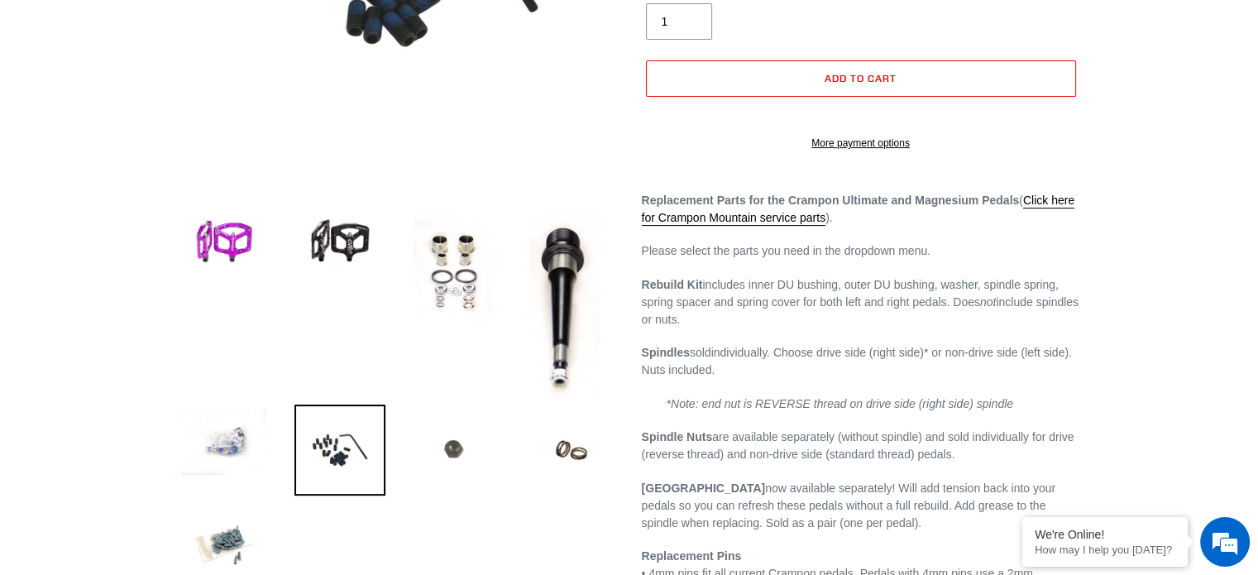
click at [458, 465] on img at bounding box center [455, 448] width 91 height 86
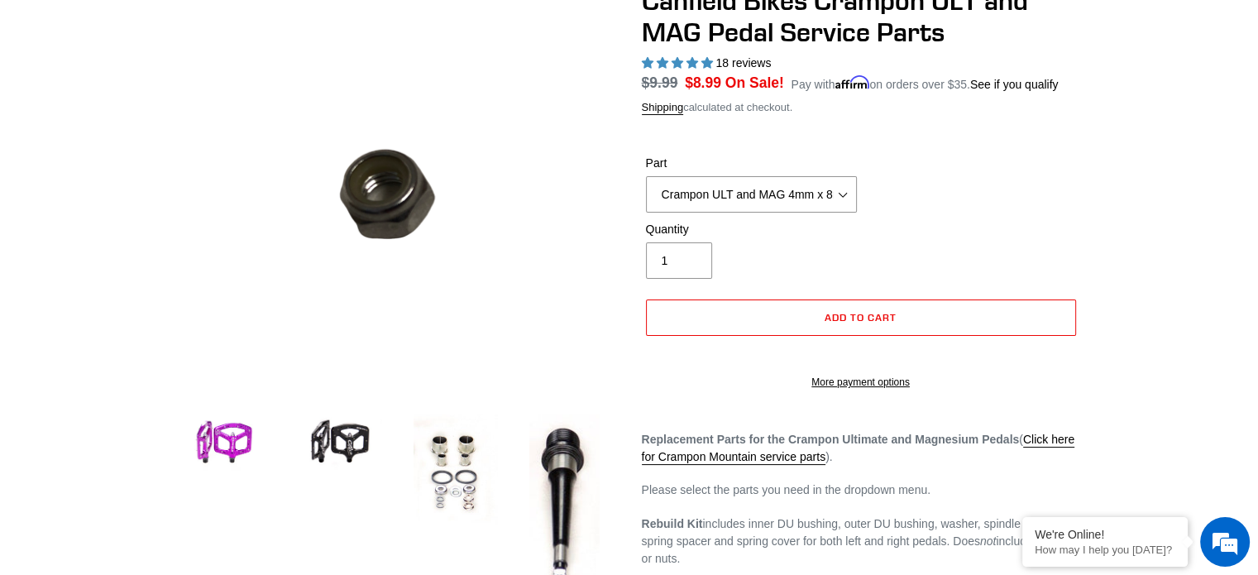
scroll to position [165, 0]
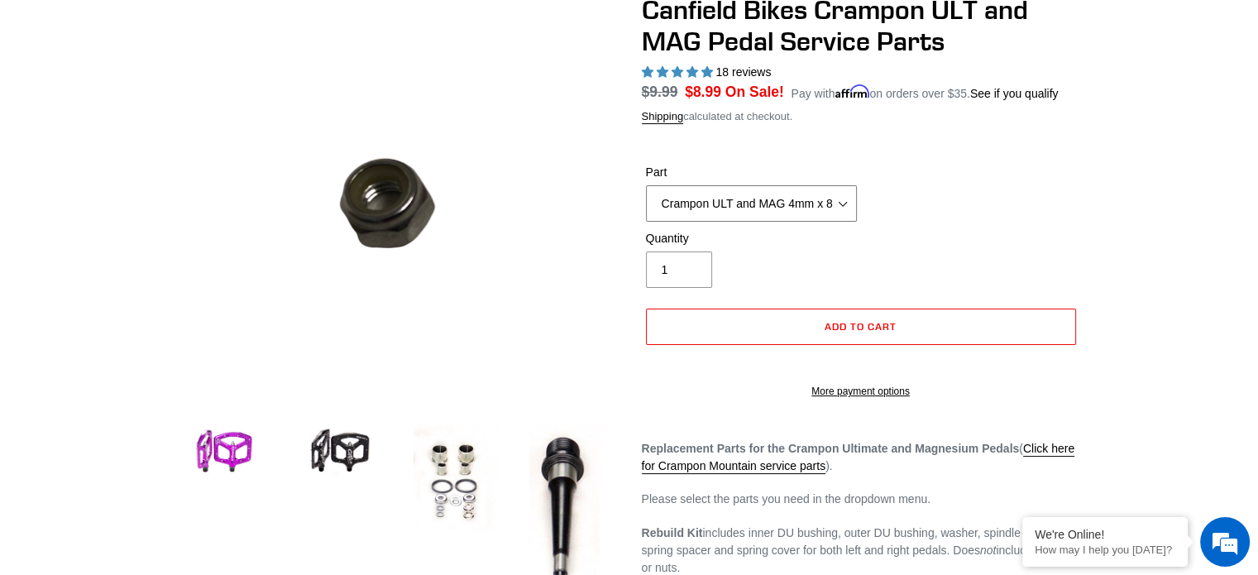
click at [847, 206] on select "Crampon ULT and MAG Rebuild Kit Crampon ULT and MAG 4mm x 8mm Pin Kit - Silver …" at bounding box center [751, 203] width 211 height 36
click at [646, 185] on select "Crampon ULT and MAG Rebuild Kit Crampon ULT and MAG 4mm x 8mm Pin Kit - Silver …" at bounding box center [751, 203] width 211 height 36
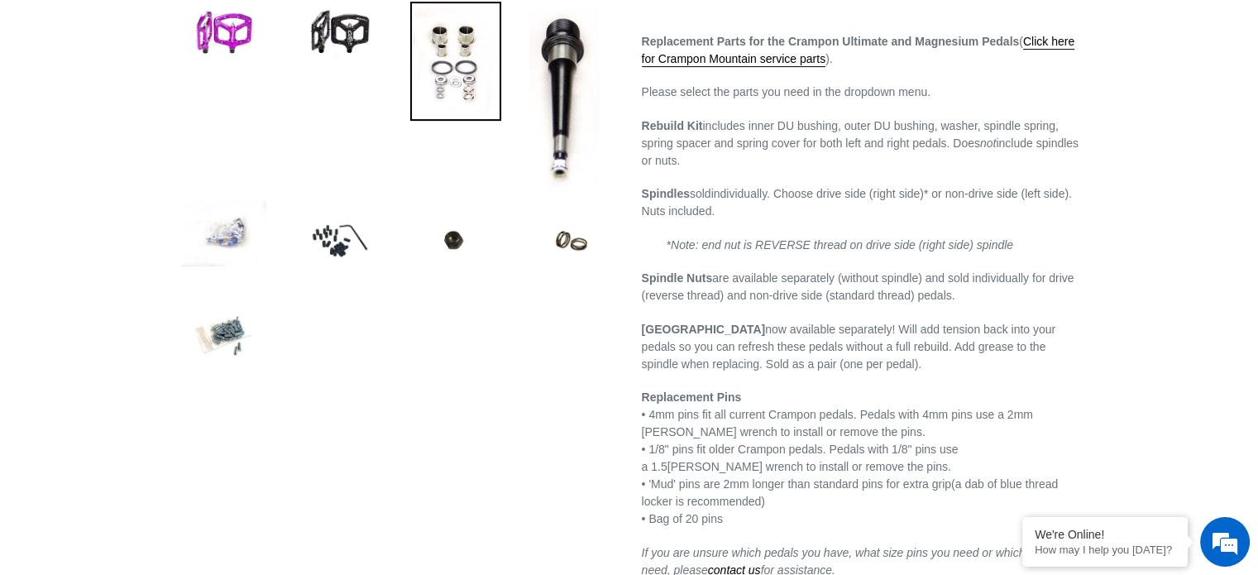
scroll to position [579, 0]
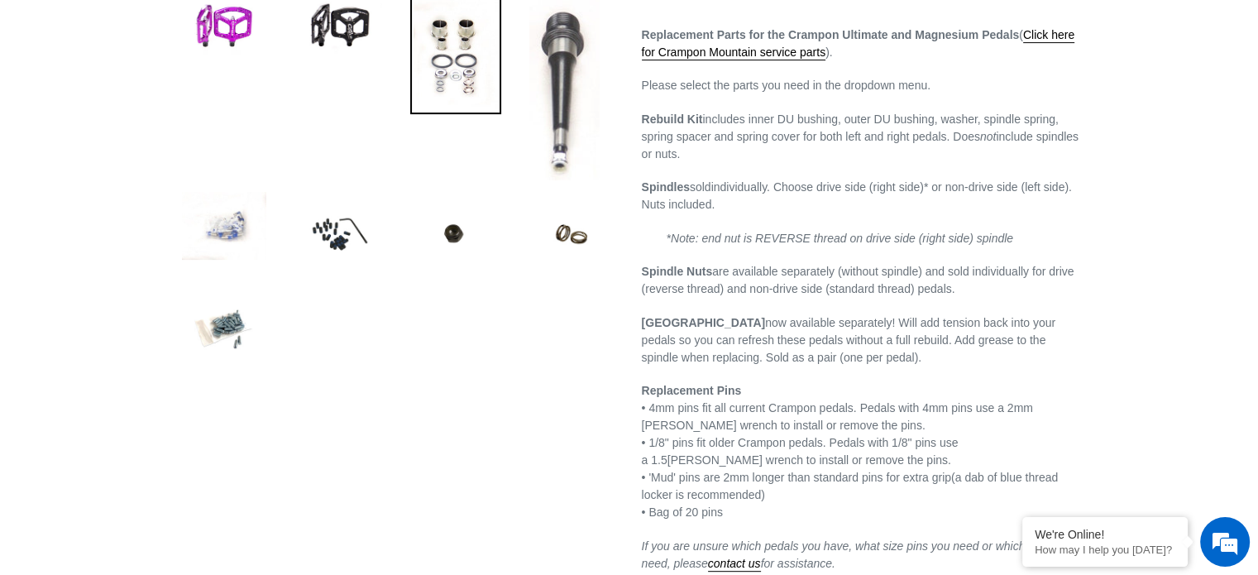
click at [543, 110] on img at bounding box center [564, 89] width 77 height 189
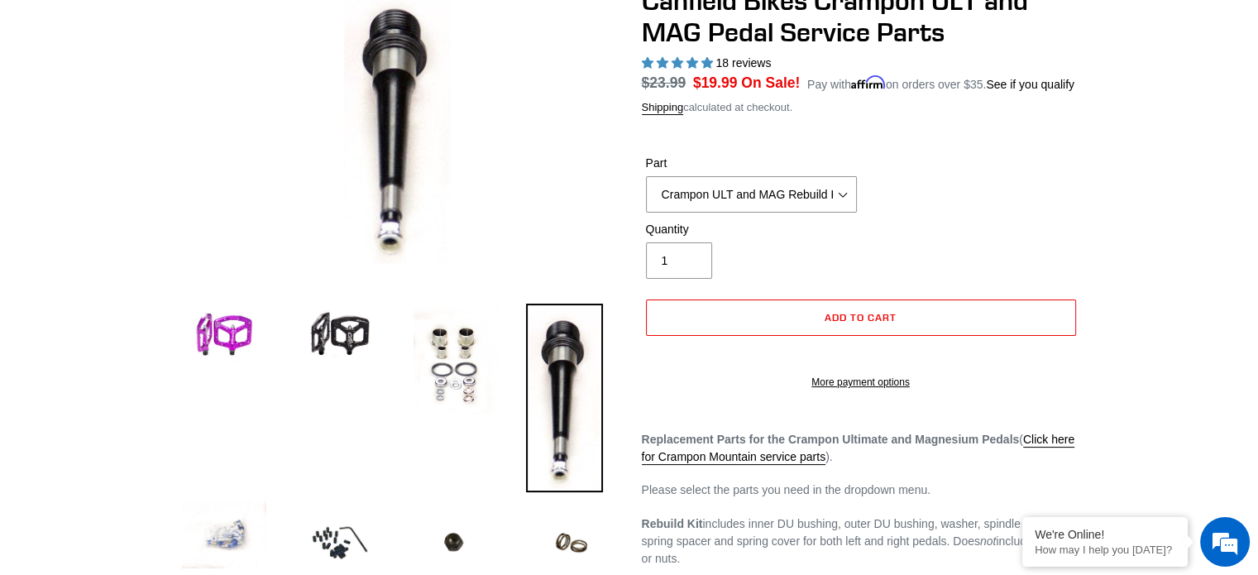
scroll to position [83, 0]
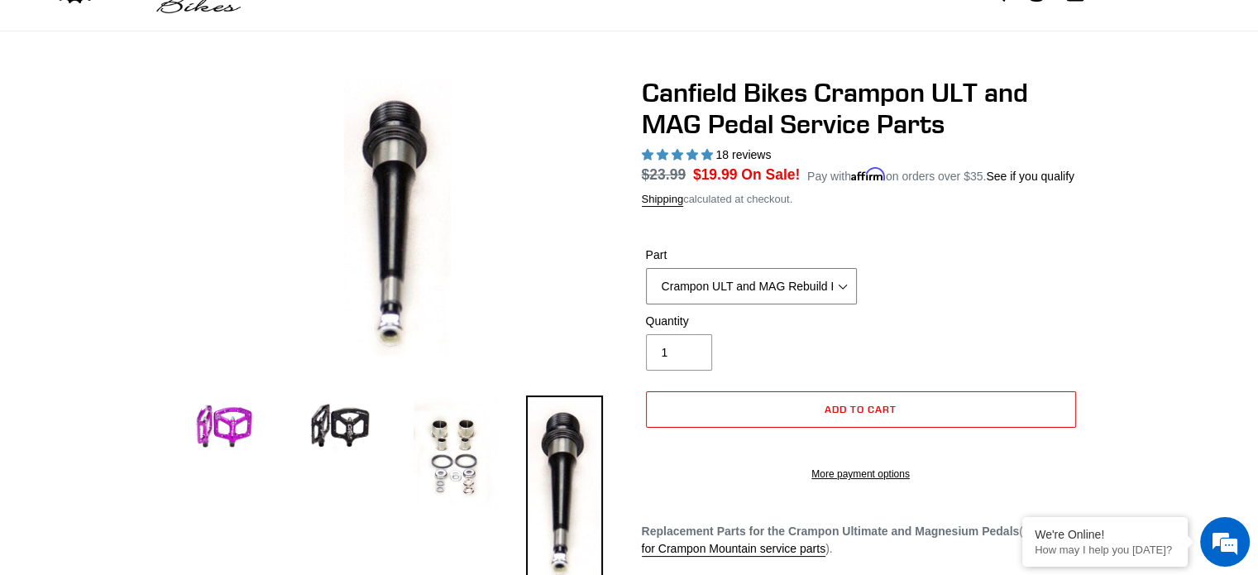
click at [845, 285] on select "Crampon ULT and MAG Rebuild Kit Crampon ULT and MAG 4mm x 8mm Pin Kit - Silver …" at bounding box center [751, 286] width 211 height 36
select select "Crampon ULT and MAG Drive/Right Side Spindle"
click at [646, 268] on select "Crampon ULT and MAG Rebuild Kit Crampon ULT and MAG 4mm x 8mm Pin Kit - Silver …" at bounding box center [751, 286] width 211 height 36
click at [837, 283] on select "Crampon ULT and MAG Rebuild Kit Crampon ULT and MAG 4mm x 8mm Pin Kit - Silver …" at bounding box center [751, 286] width 211 height 36
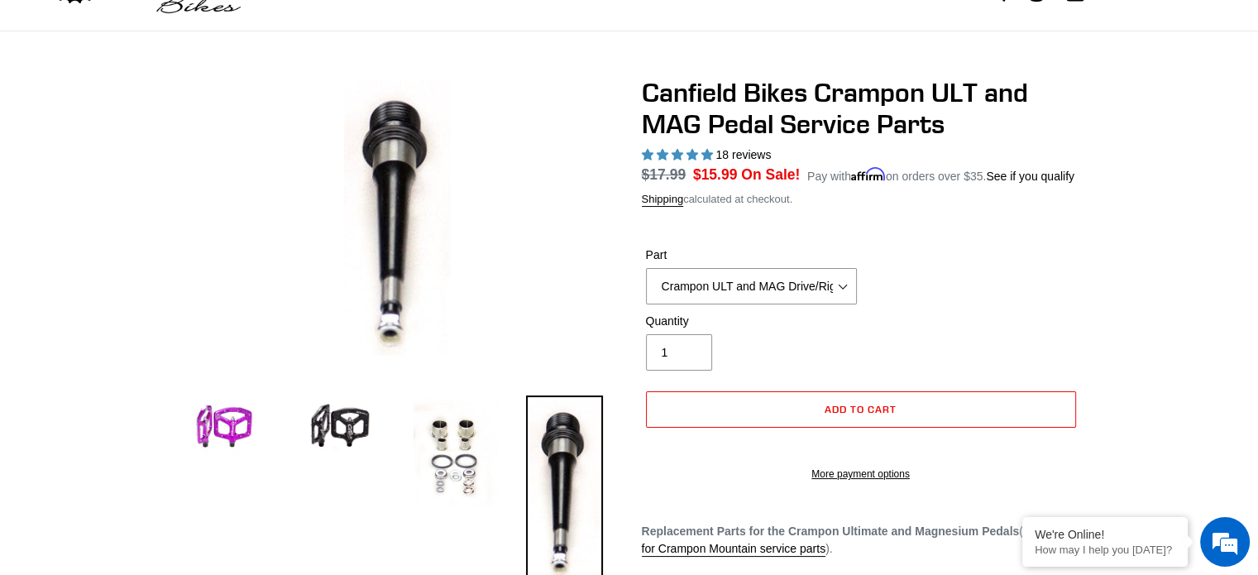
click at [79, 241] on div at bounding box center [629, 573] width 1258 height 992
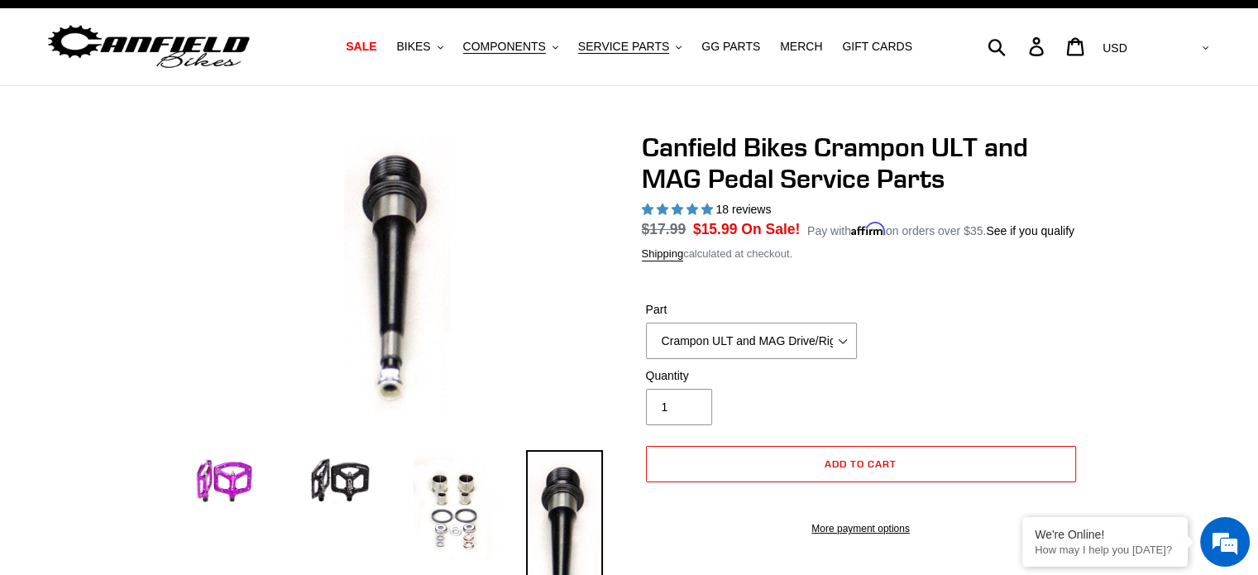
scroll to position [0, 0]
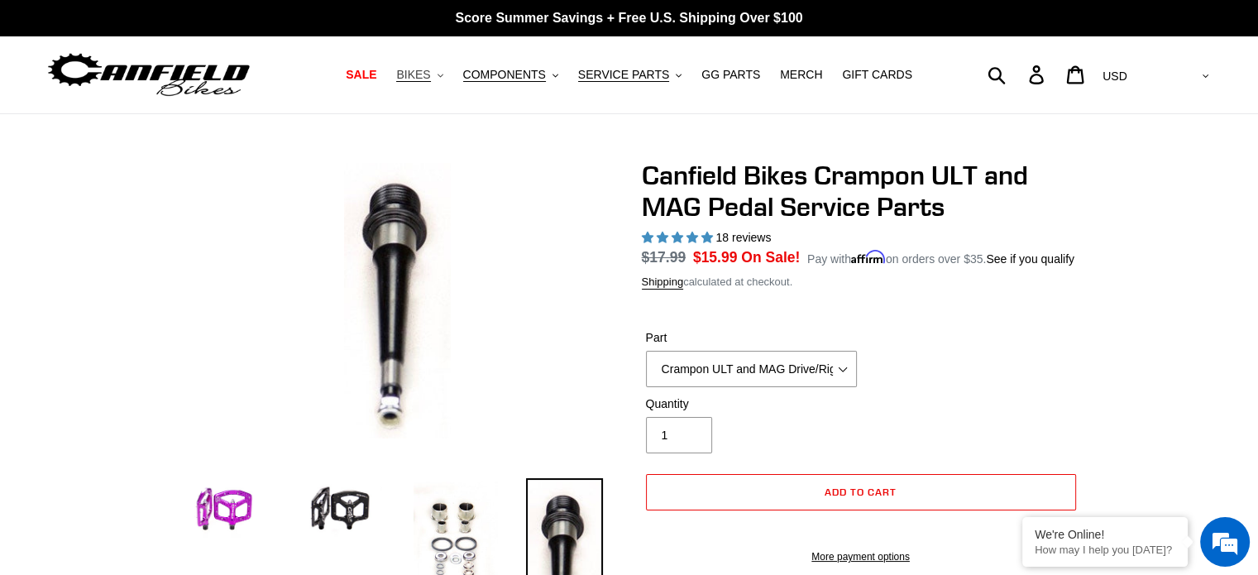
click at [430, 72] on span "BIKES" at bounding box center [413, 75] width 34 height 14
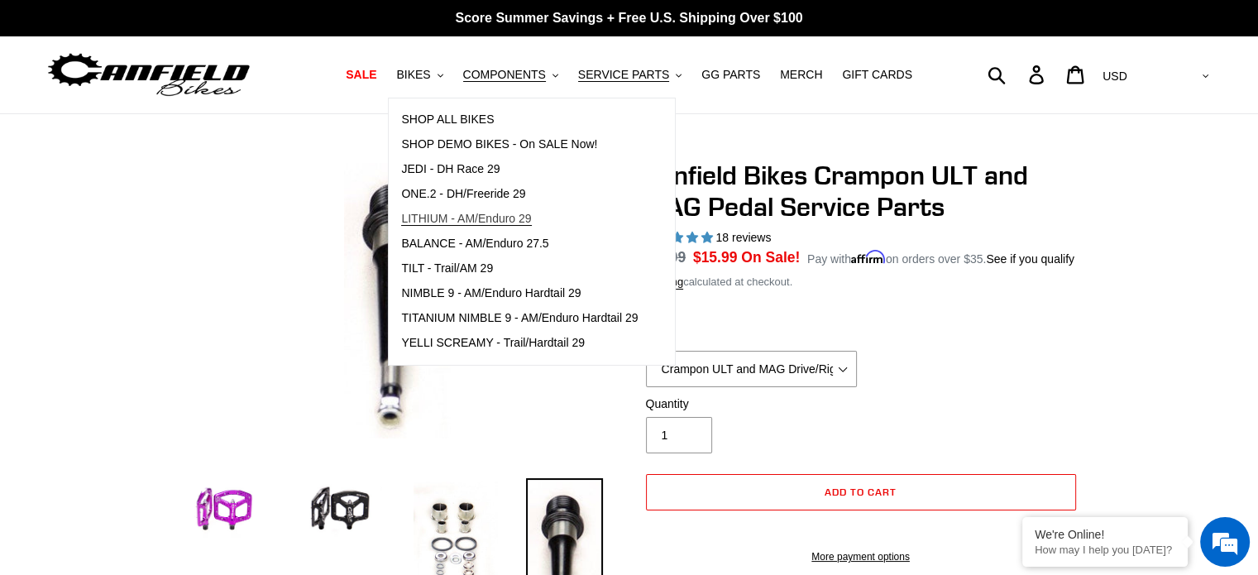
click at [500, 218] on span "LITHIUM - AM/Enduro 29" at bounding box center [466, 219] width 130 height 14
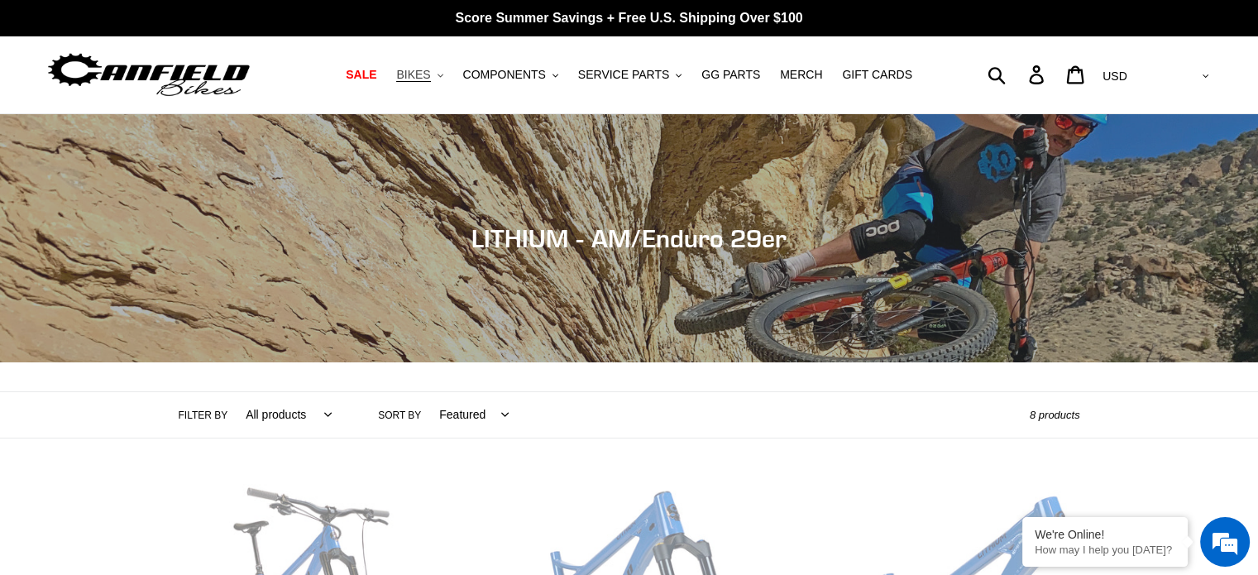
click at [447, 75] on button "BIKES .cls-1{fill:#231f20}" at bounding box center [419, 75] width 63 height 22
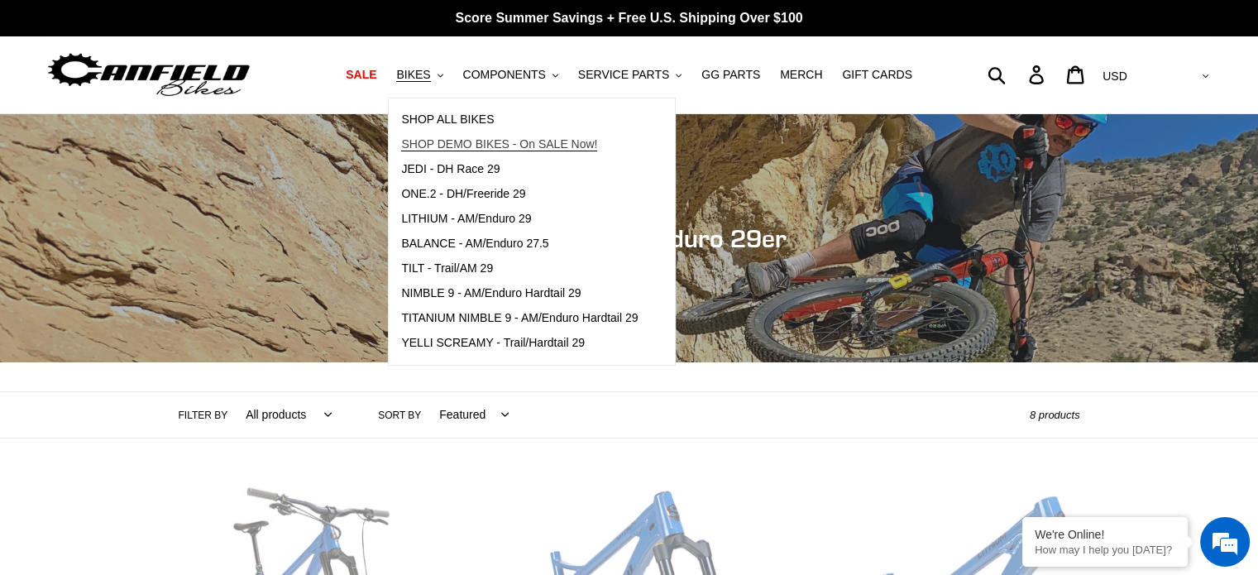
click at [461, 148] on span "SHOP DEMO BIKES - On SALE Now!" at bounding box center [499, 144] width 196 height 14
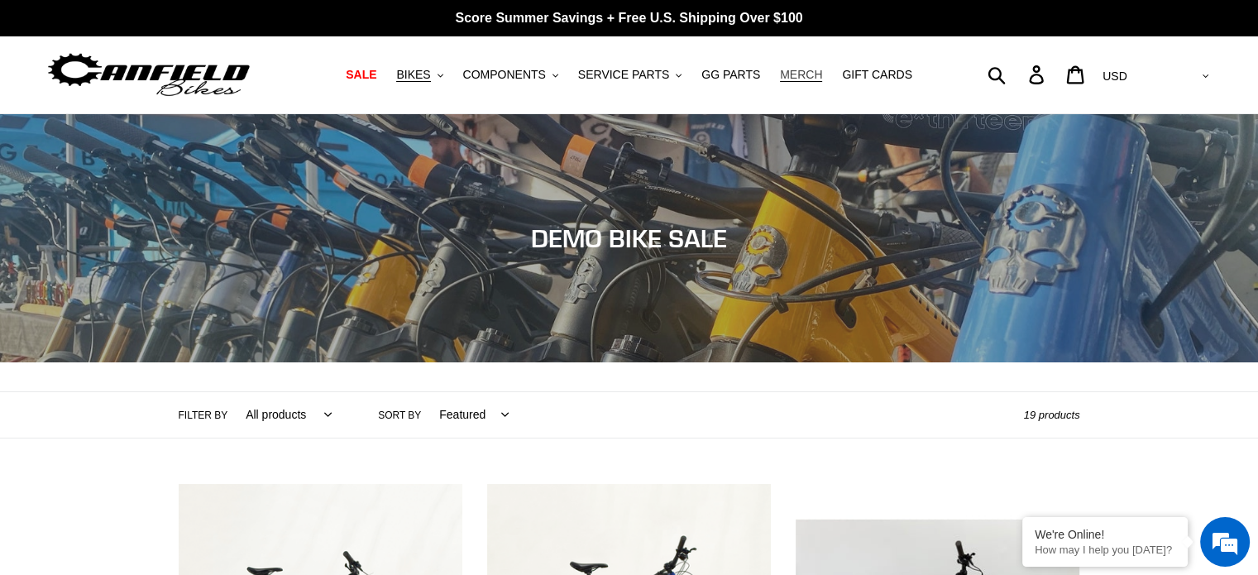
click at [784, 79] on span "MERCH" at bounding box center [801, 75] width 42 height 14
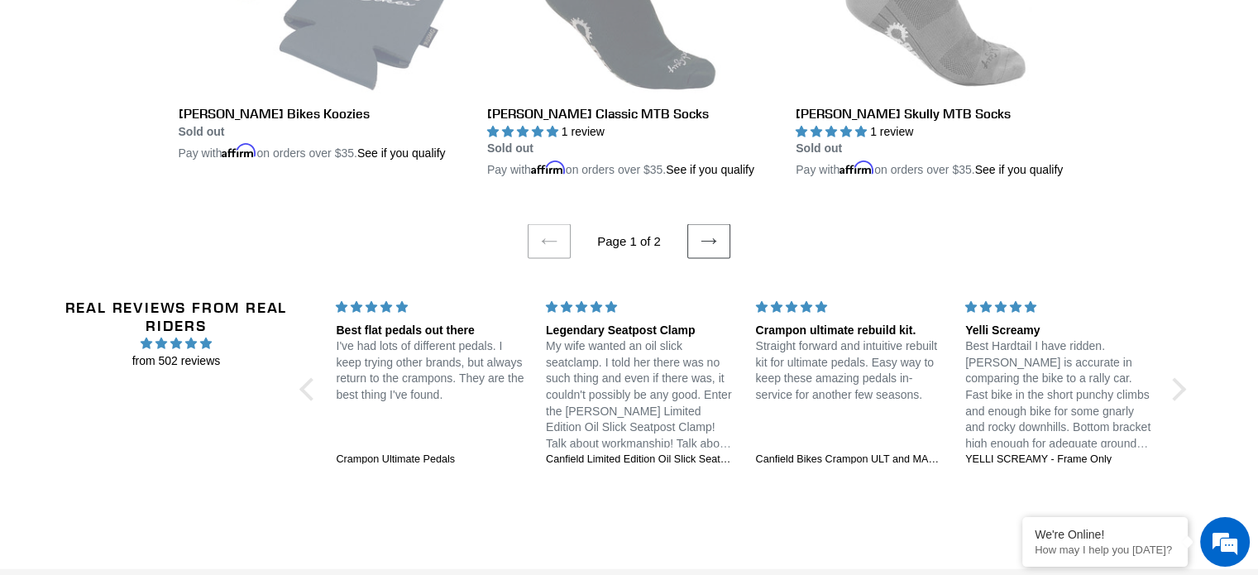
scroll to position [3557, 0]
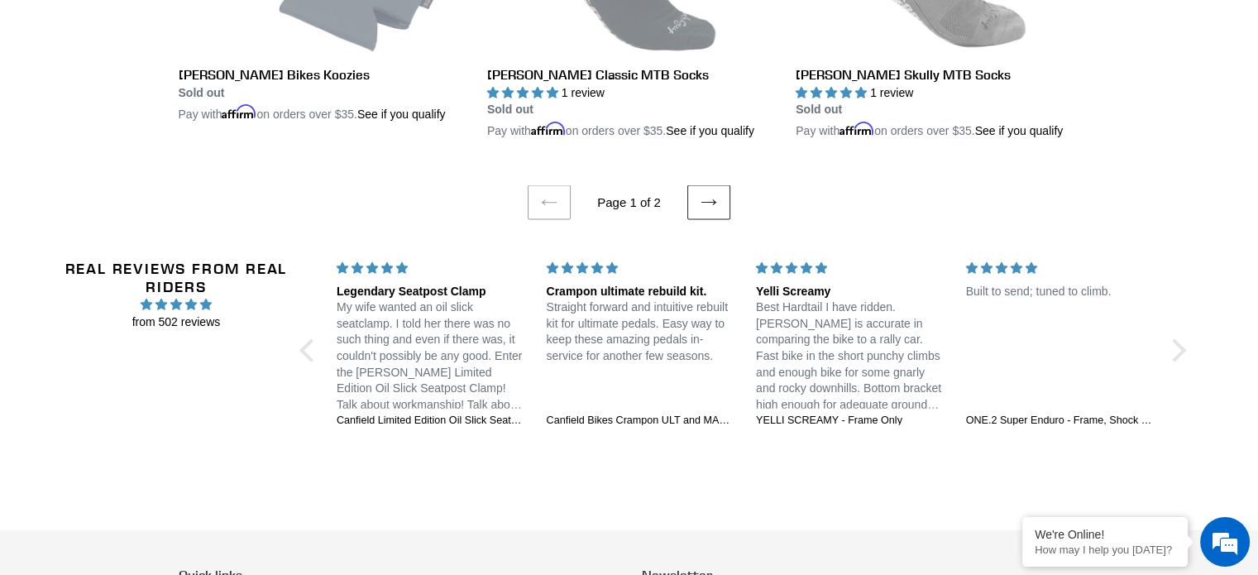
click at [721, 203] on link "Next page" at bounding box center [708, 202] width 43 height 35
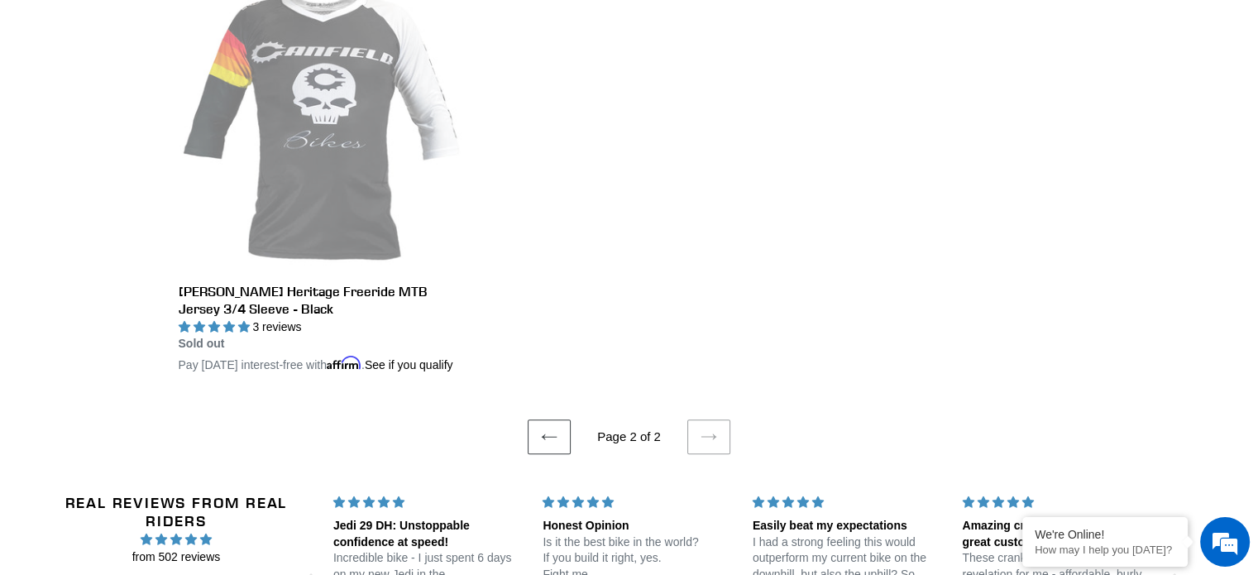
scroll to position [662, 0]
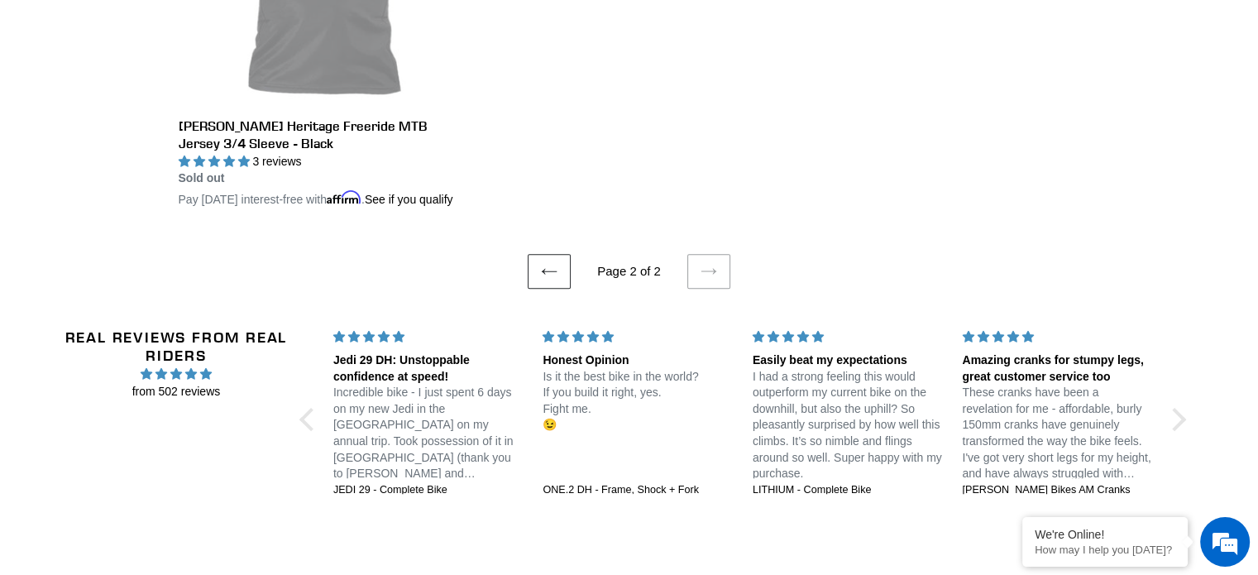
click at [531, 289] on link "Previous page" at bounding box center [549, 271] width 43 height 35
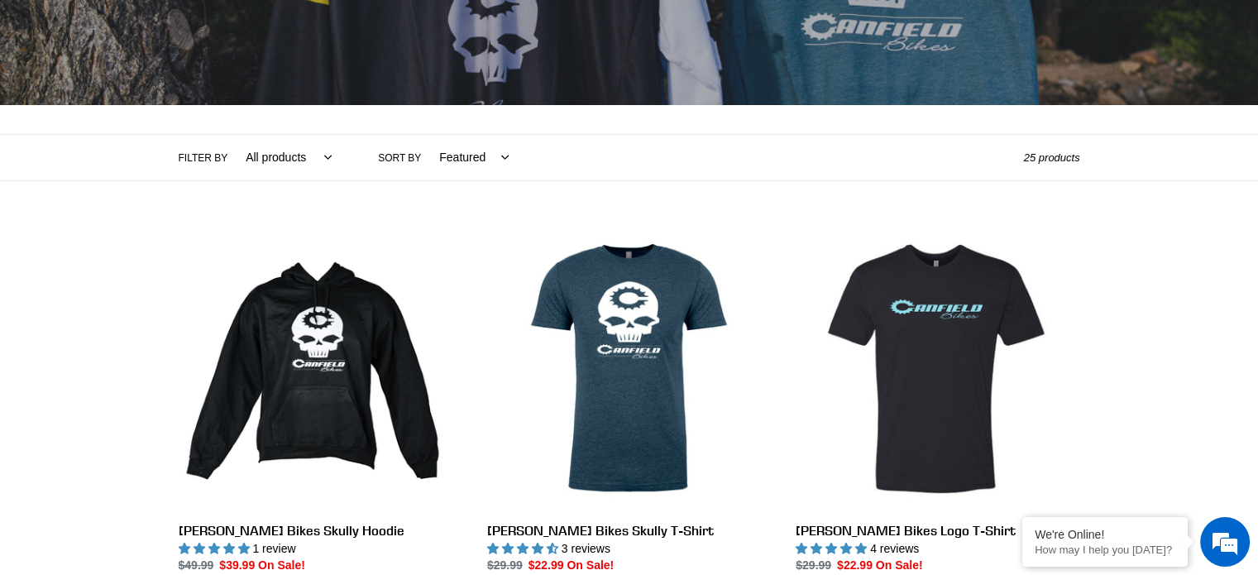
scroll to position [248, 0]
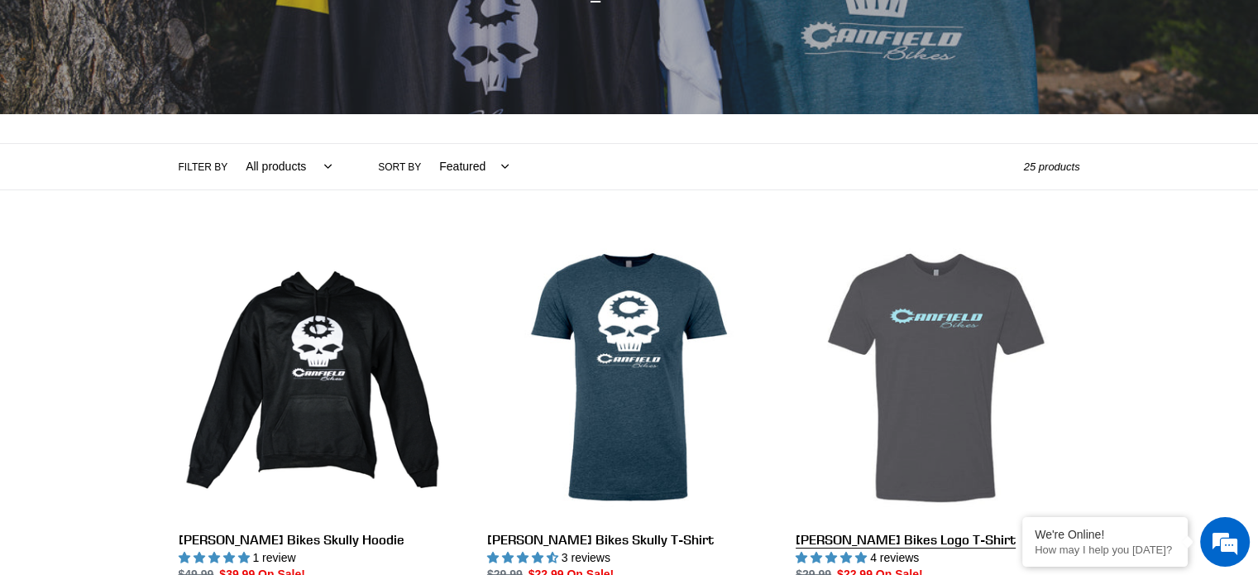
click at [931, 357] on link "[PERSON_NAME] Bikes Logo T-Shirt" at bounding box center [938, 421] width 284 height 370
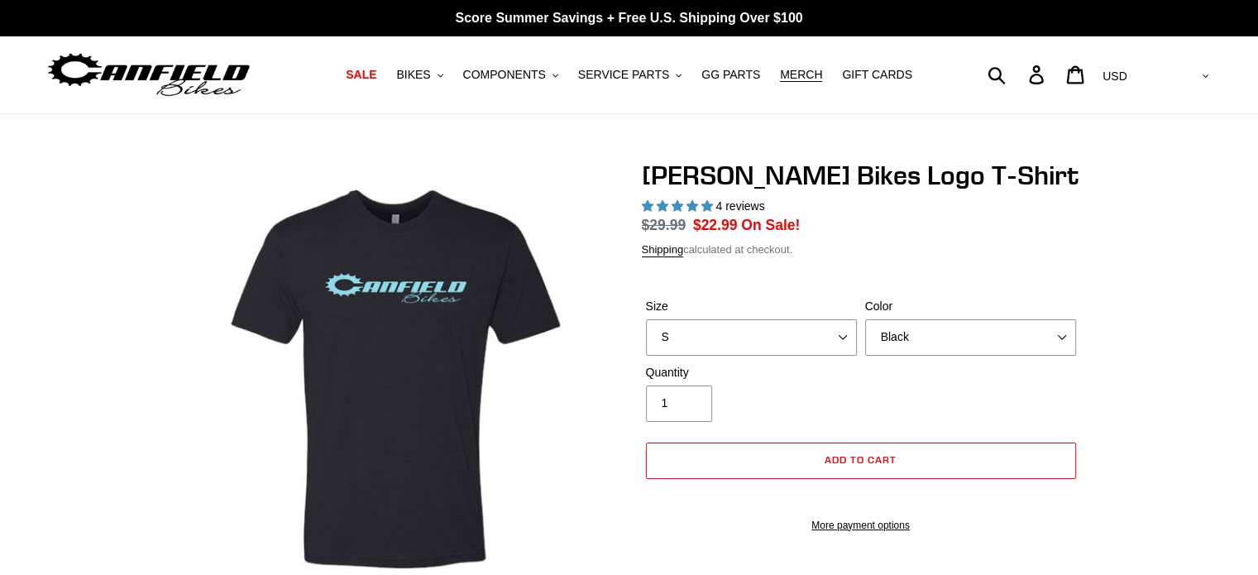
select select "highest-rating"
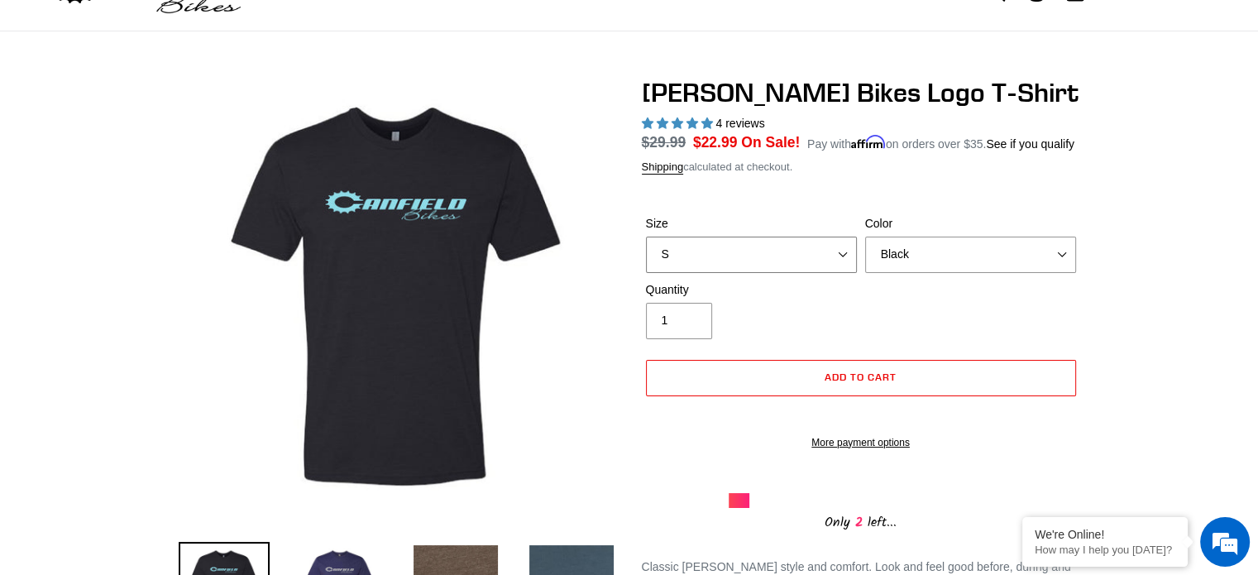
click at [837, 255] on select "S M L pre-order ETA [DATE] XL pre-order ETA [DATE] 2XL pre-order ETA [DATE]" at bounding box center [751, 255] width 211 height 36
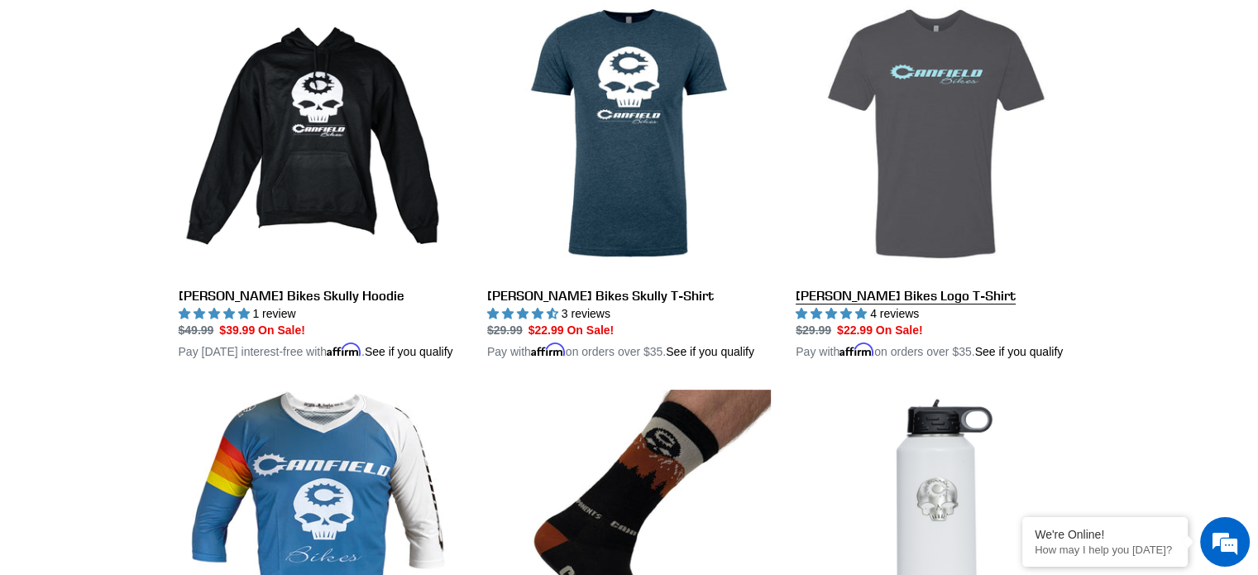
scroll to position [414, 0]
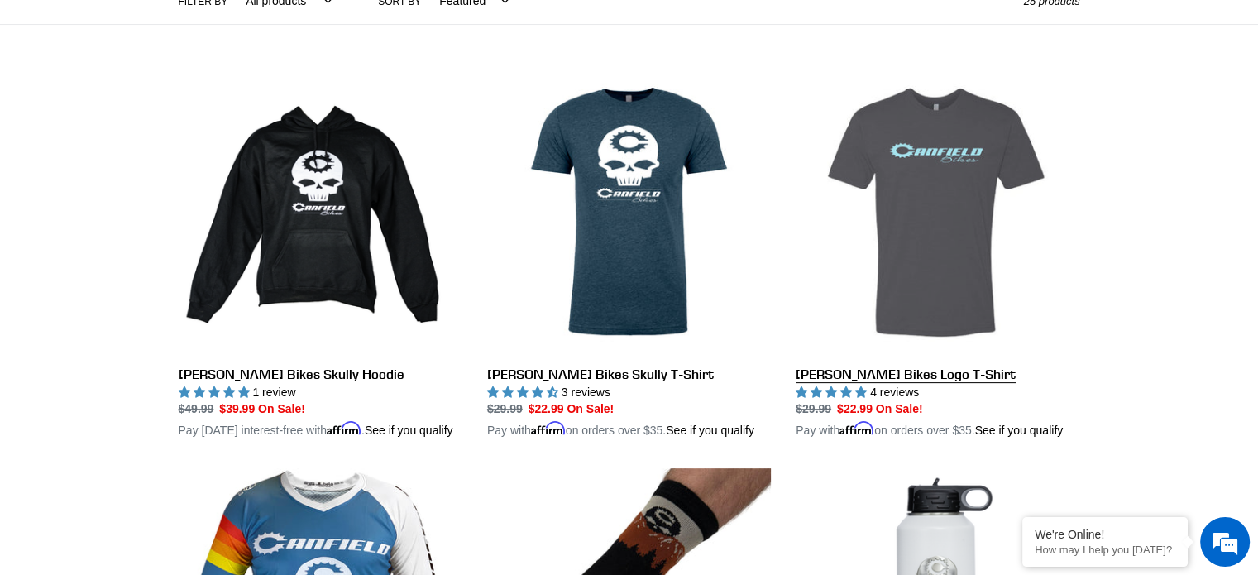
click at [941, 317] on link "[PERSON_NAME] Bikes Logo T-Shirt" at bounding box center [938, 255] width 284 height 370
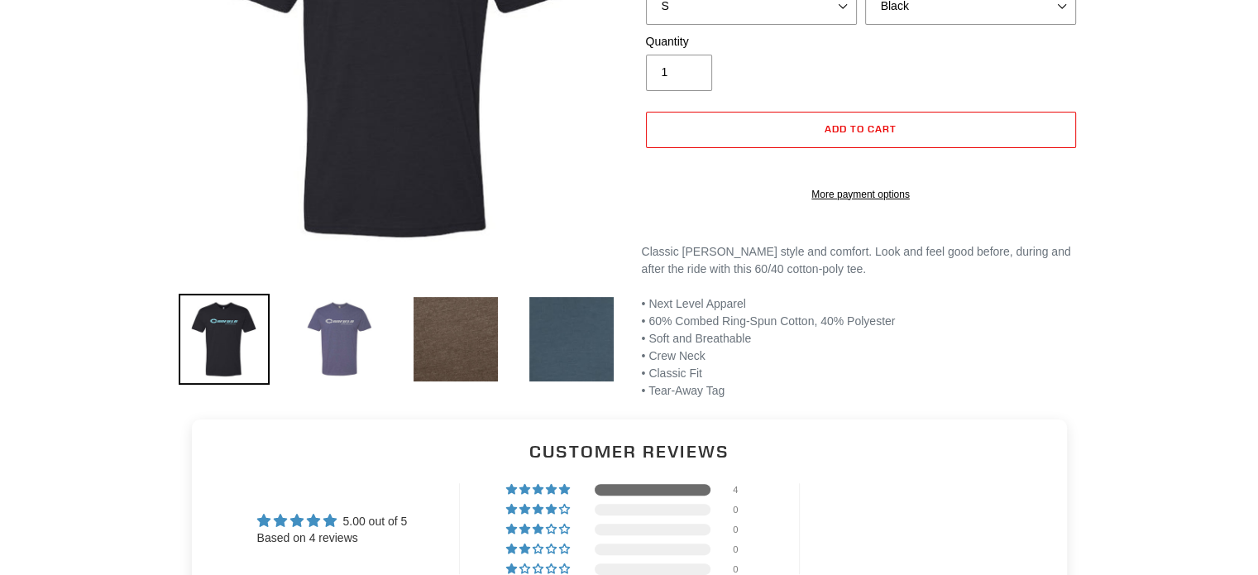
click at [347, 344] on img at bounding box center [339, 339] width 91 height 91
select select "highest-rating"
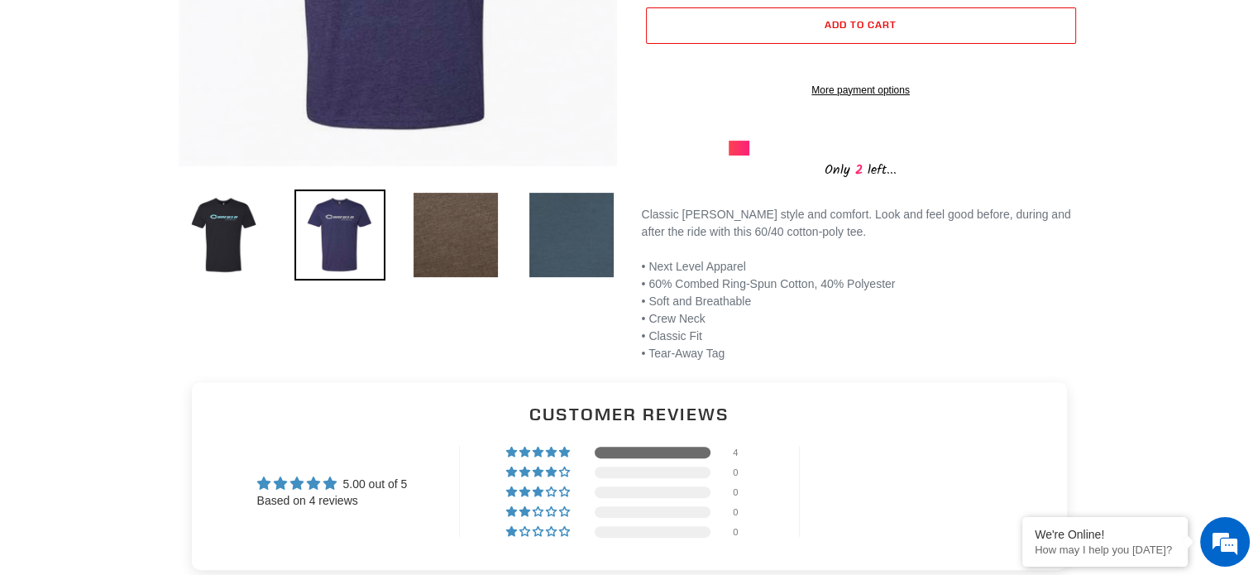
scroll to position [496, 0]
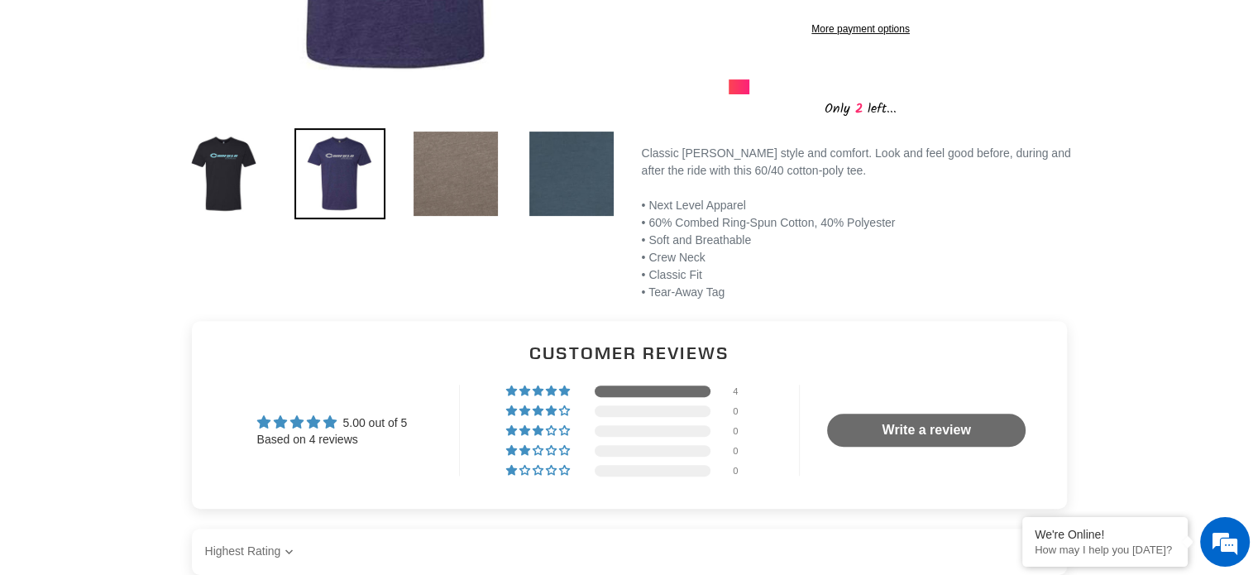
click at [456, 189] on img at bounding box center [455, 173] width 91 height 91
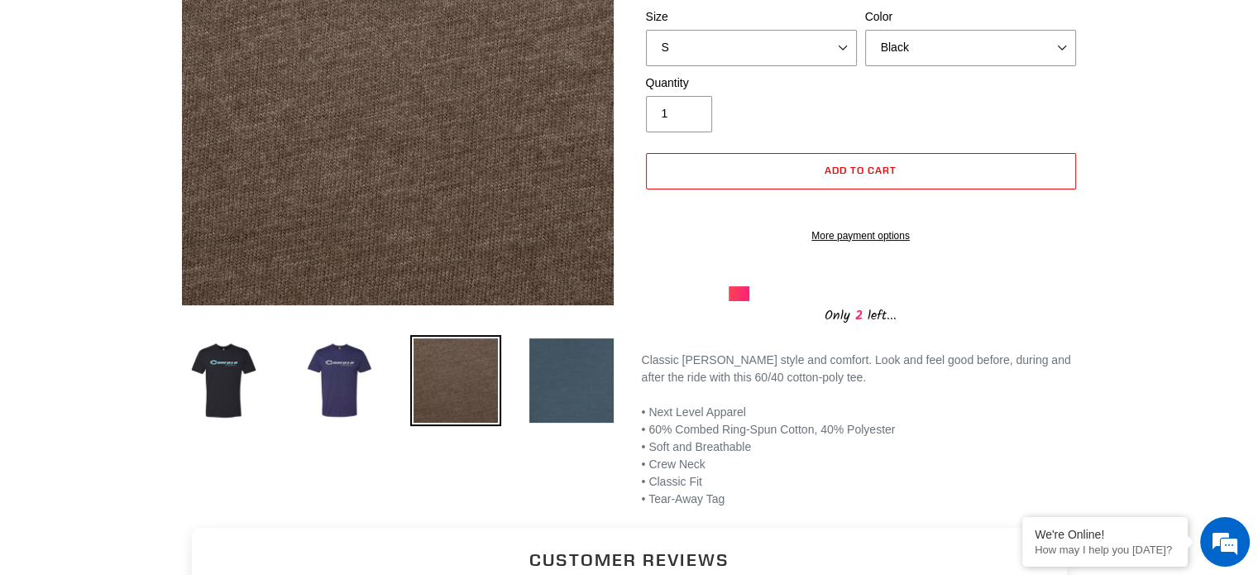
scroll to position [165, 0]
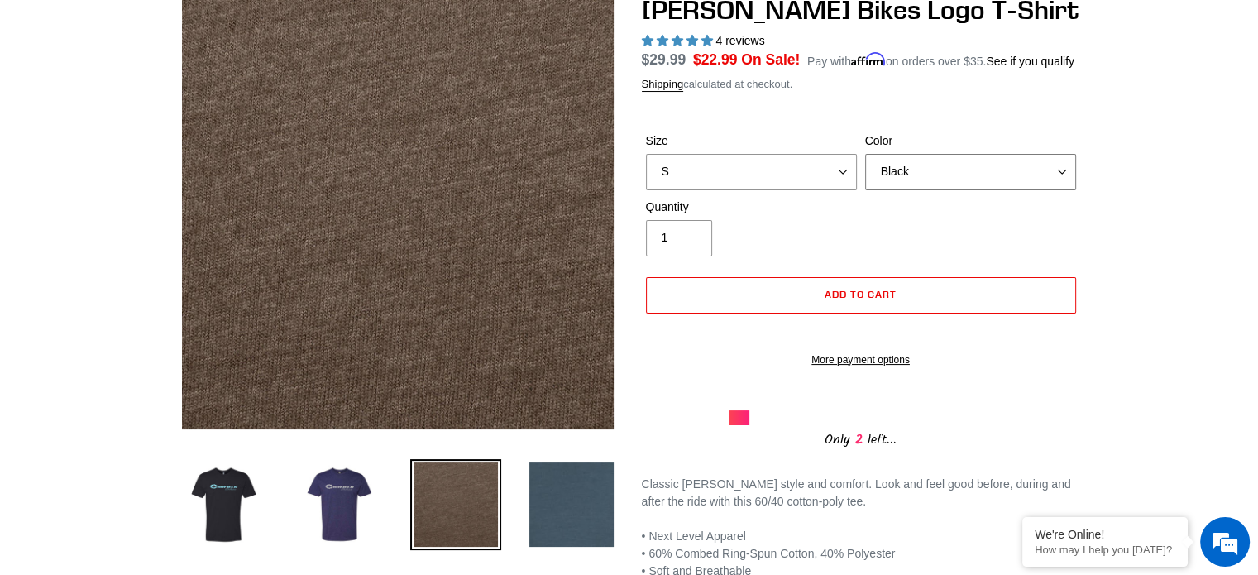
click at [1065, 175] on select "Black Brown Indigo Storm Blue" at bounding box center [970, 172] width 211 height 36
select select "Brown"
click at [865, 154] on select "Black Brown Indigo Storm Blue" at bounding box center [970, 172] width 211 height 36
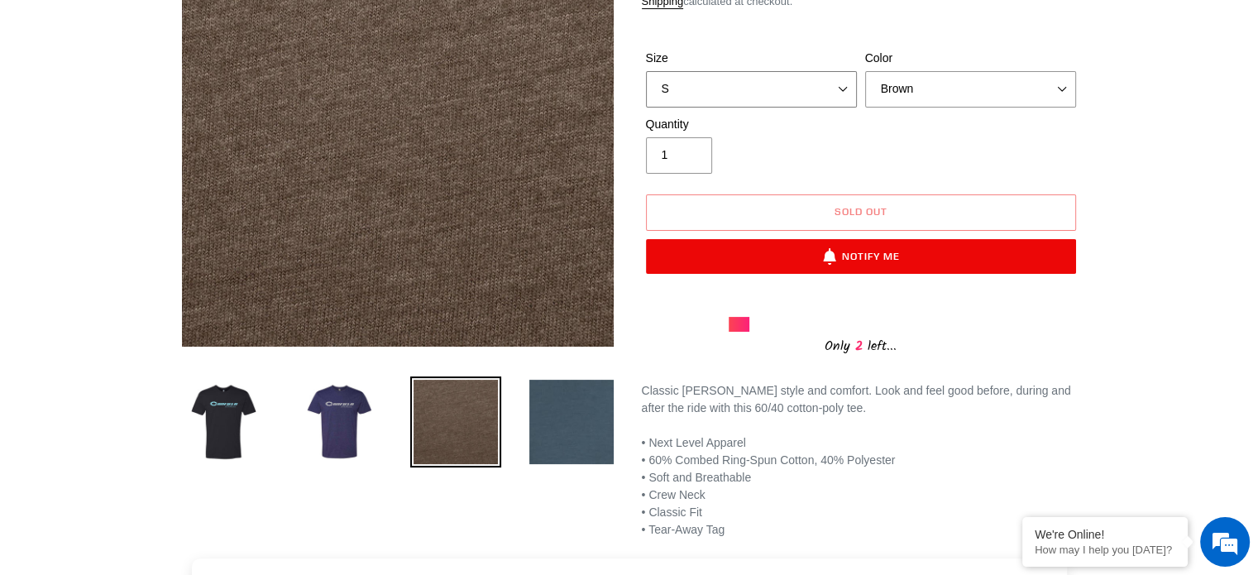
click at [842, 93] on select "S M L pre-order ETA 9/20/25 XL pre-order ETA 9/20/25 2XL pre-order ETA 9/20/25" at bounding box center [751, 89] width 211 height 36
select select "XL pre-order ETA 9/20/25"
click at [646, 71] on select "S M L pre-order ETA 9/20/25 XL pre-order ETA 9/20/25 2XL pre-order ETA 9/20/25" at bounding box center [751, 89] width 211 height 36
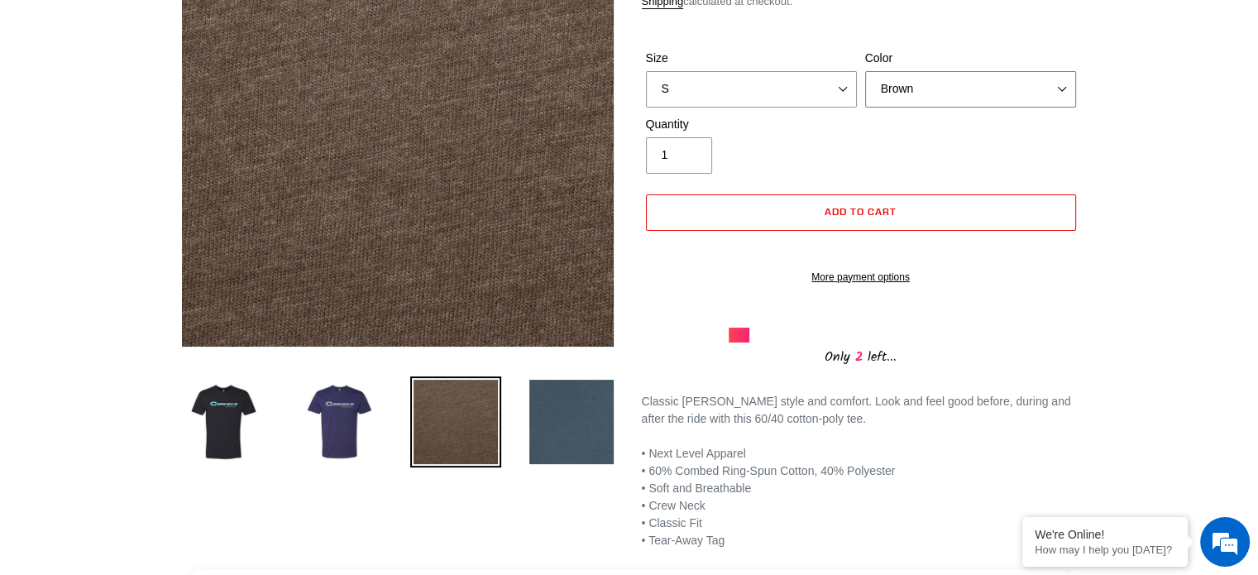
click at [1072, 90] on select "Black Brown Indigo Storm Blue" at bounding box center [970, 89] width 211 height 36
click at [865, 71] on select "Black Brown Indigo Storm Blue" at bounding box center [970, 89] width 211 height 36
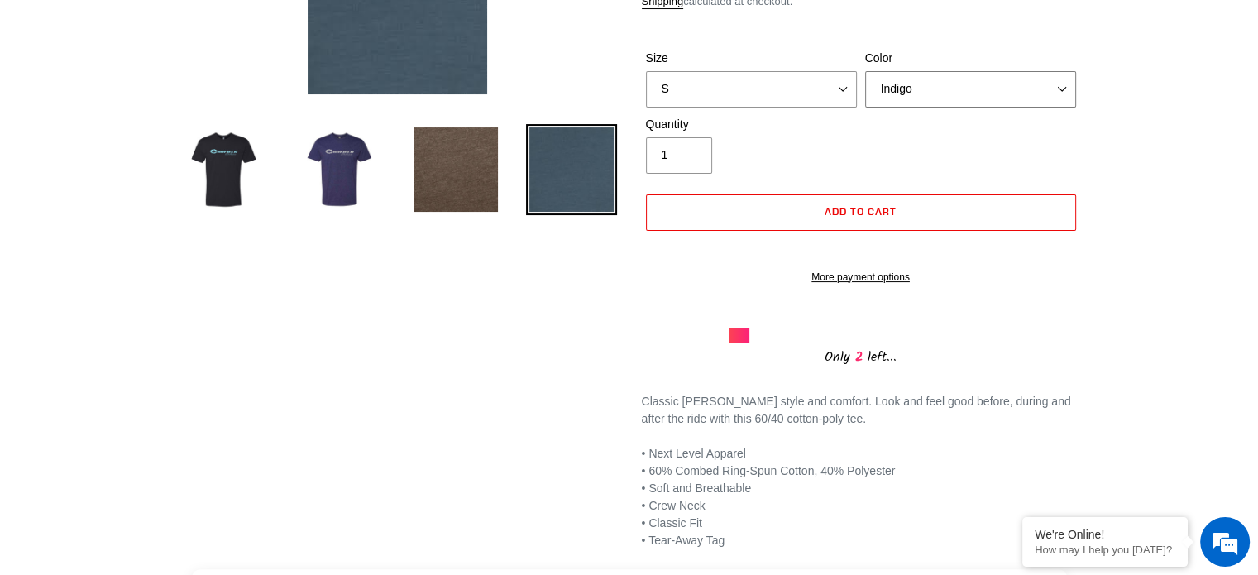
click at [1061, 85] on select "Black Brown Indigo Storm Blue" at bounding box center [970, 89] width 211 height 36
click at [865, 71] on select "Black Brown Indigo Storm Blue" at bounding box center [970, 89] width 211 height 36
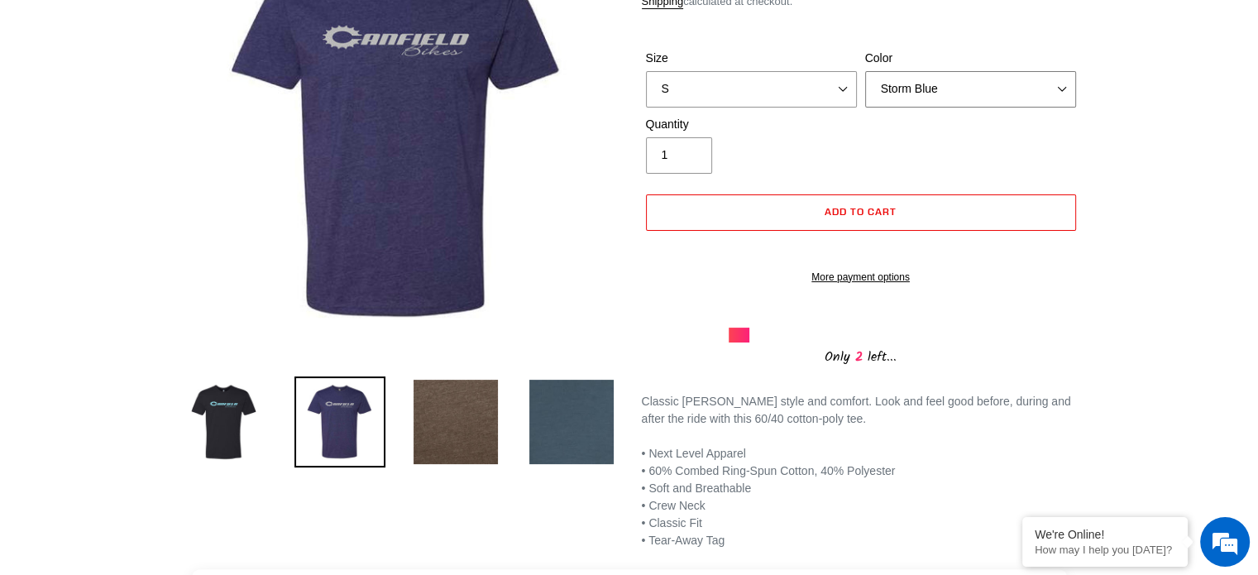
click at [1065, 89] on select "Black Brown Indigo Storm Blue" at bounding box center [970, 89] width 211 height 36
select select "Black"
click at [865, 71] on select "Black Brown Indigo Storm Blue" at bounding box center [970, 89] width 211 height 36
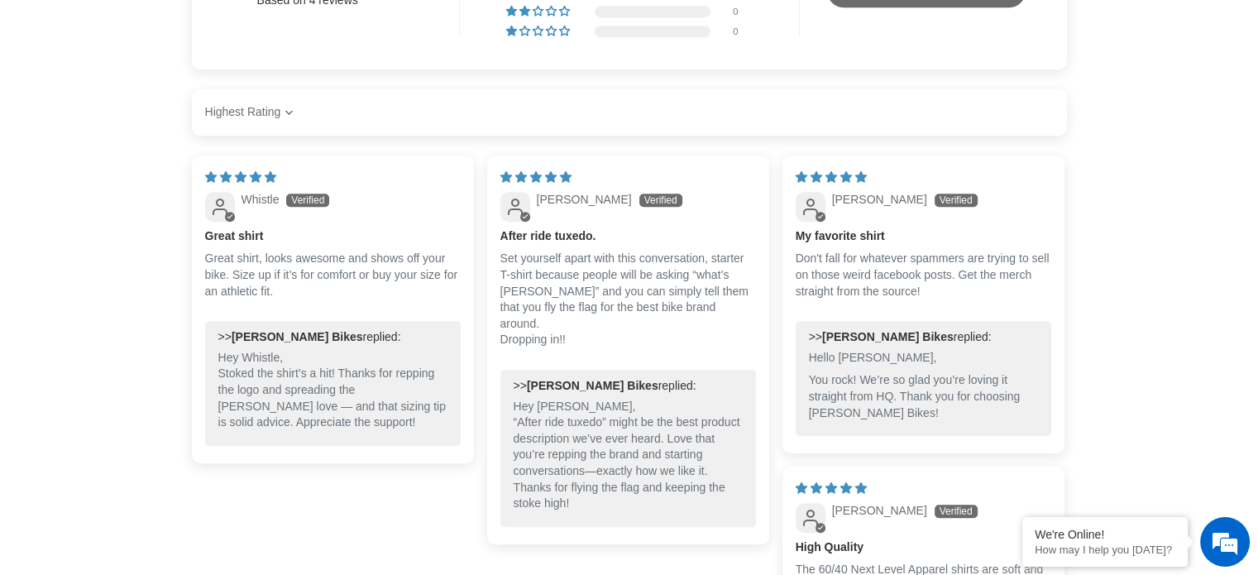
scroll to position [1158, 0]
